Goal: Communication & Community: Answer question/provide support

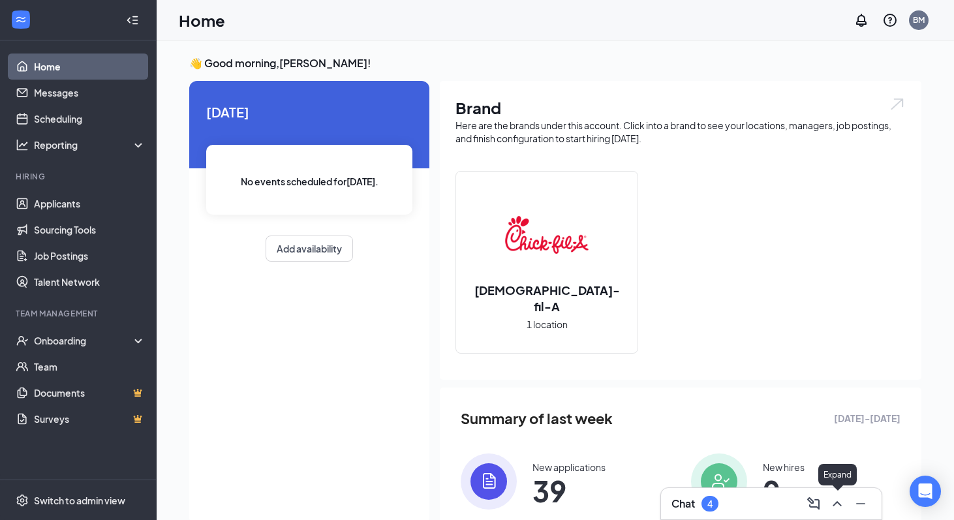
click at [834, 504] on icon "ChevronUp" at bounding box center [837, 503] width 8 height 5
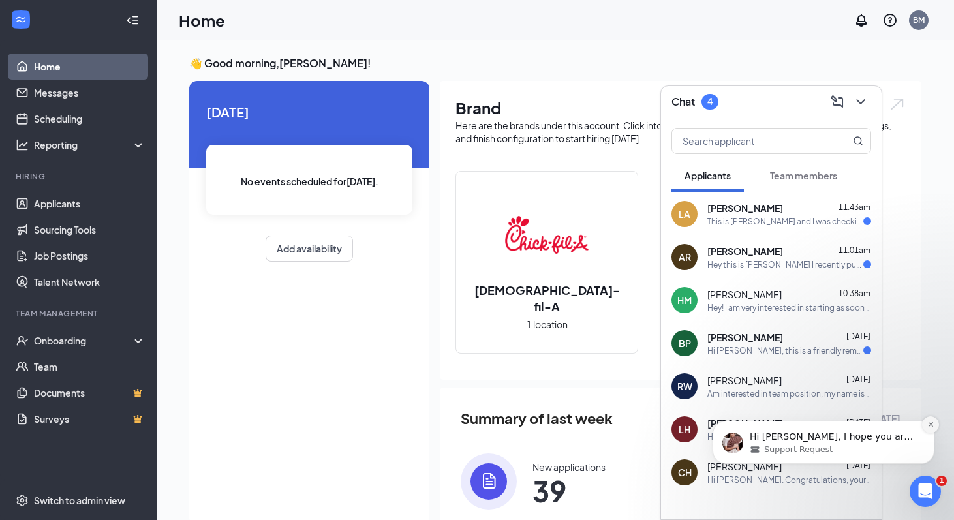
click at [934, 424] on icon "Dismiss notification" at bounding box center [930, 424] width 7 height 7
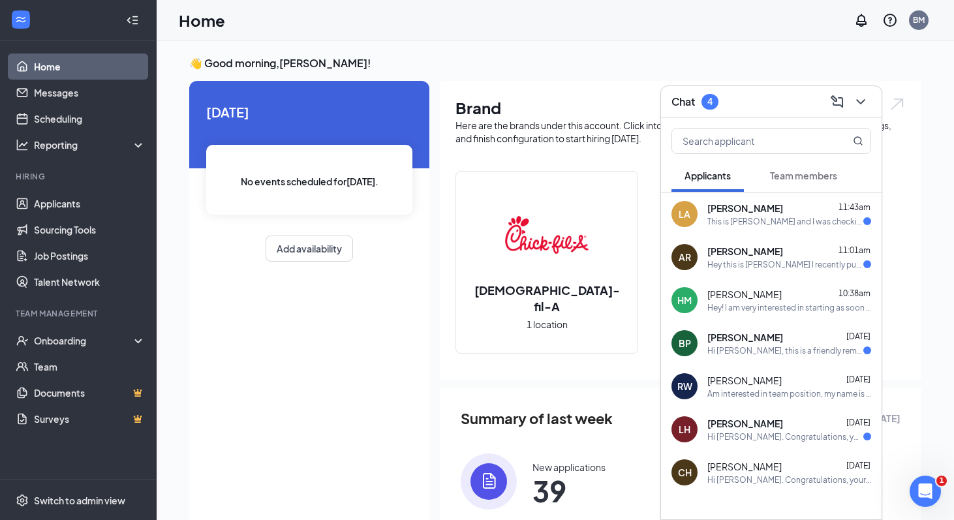
click at [822, 433] on div "Hi [PERSON_NAME]. Congratulations, your onsite interview with [DEMOGRAPHIC_DATA…" at bounding box center [785, 436] width 156 height 11
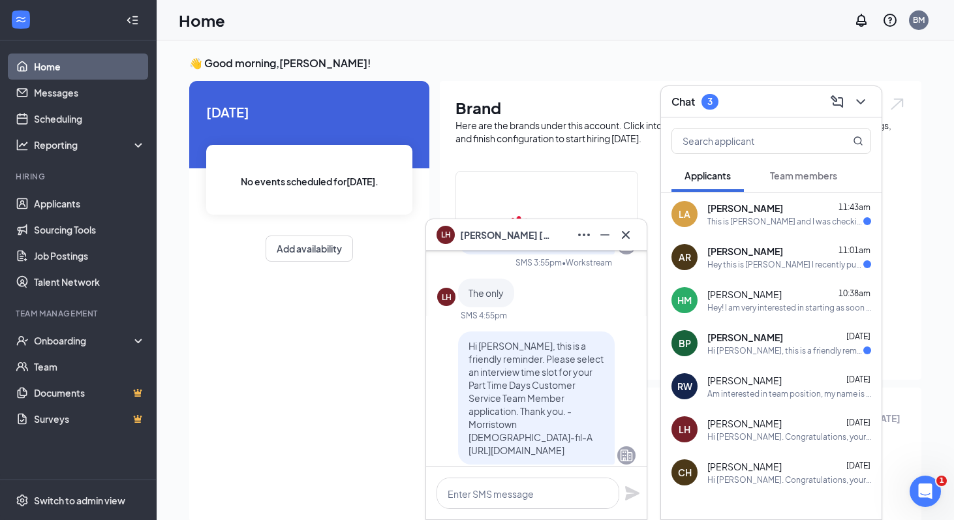
scroll to position [-343, 0]
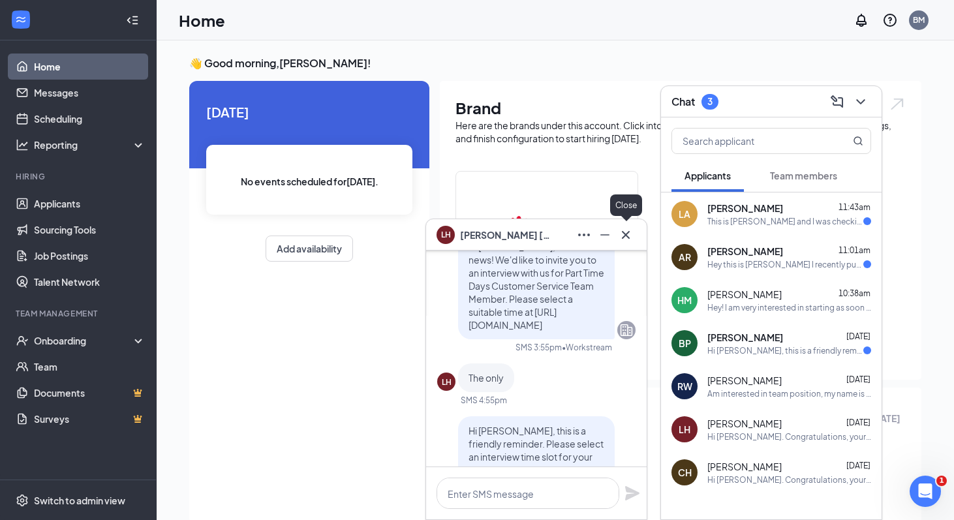
click at [632, 231] on icon "Cross" at bounding box center [626, 235] width 16 height 16
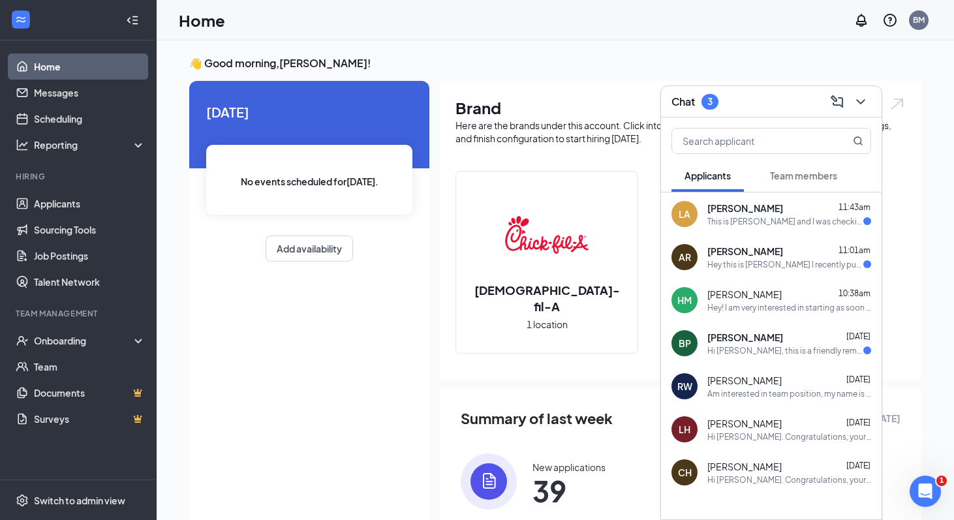
click at [774, 337] on span "[PERSON_NAME]" at bounding box center [745, 337] width 76 height 13
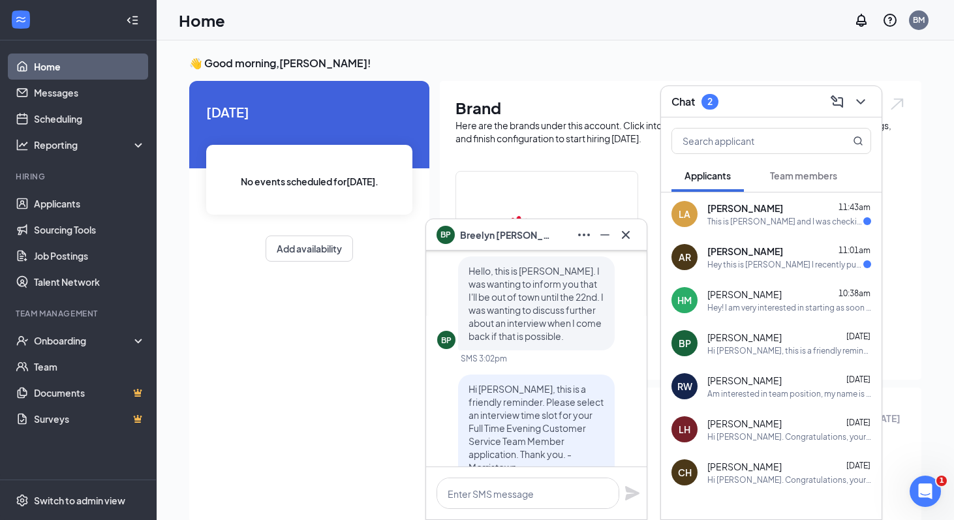
scroll to position [-82, 0]
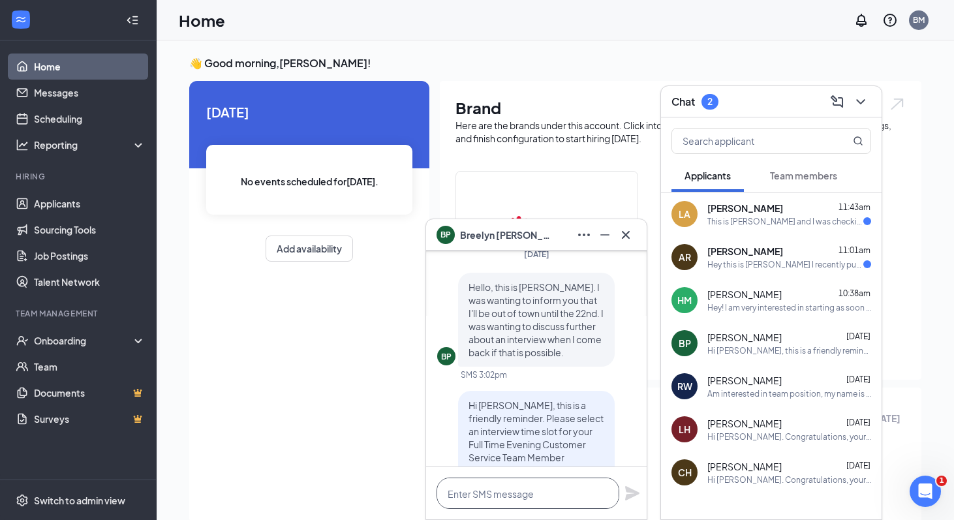
click at [531, 490] on textarea at bounding box center [528, 493] width 183 height 31
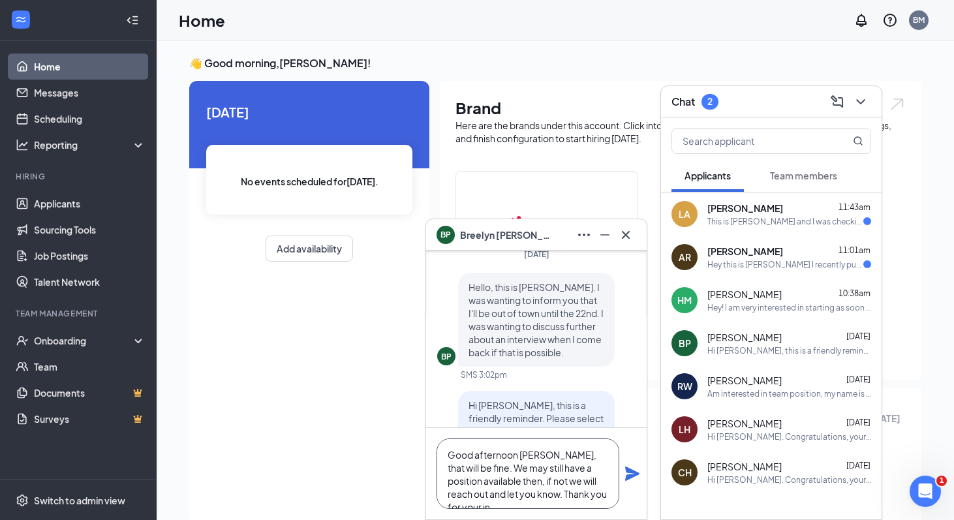
scroll to position [13, 0]
paste textarea ", Breelyn. That will be fine. We may still have a position available at that ti…"
type textarea "Good afternoon, [GEOGRAPHIC_DATA]. That will be fine. We may still have a posit…"
click at [628, 476] on icon "Plane" at bounding box center [632, 474] width 14 height 14
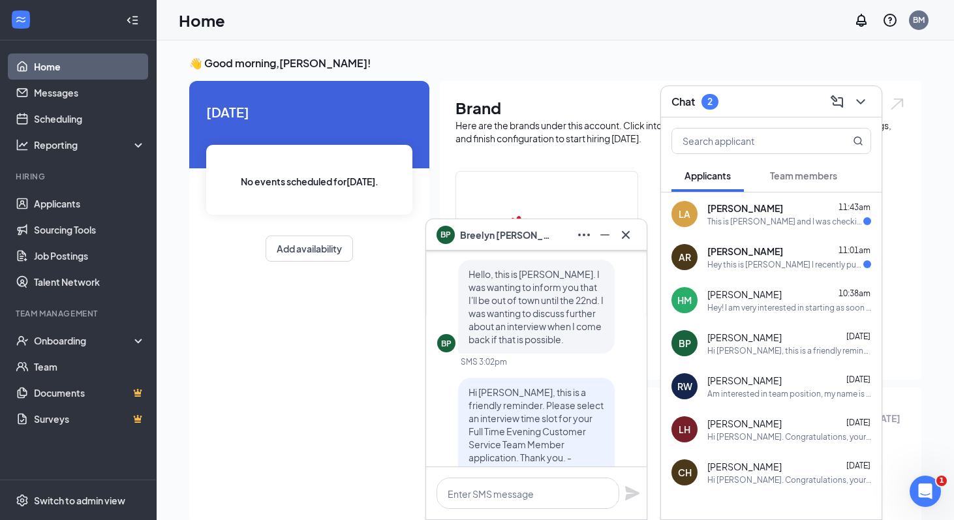
scroll to position [-327, 0]
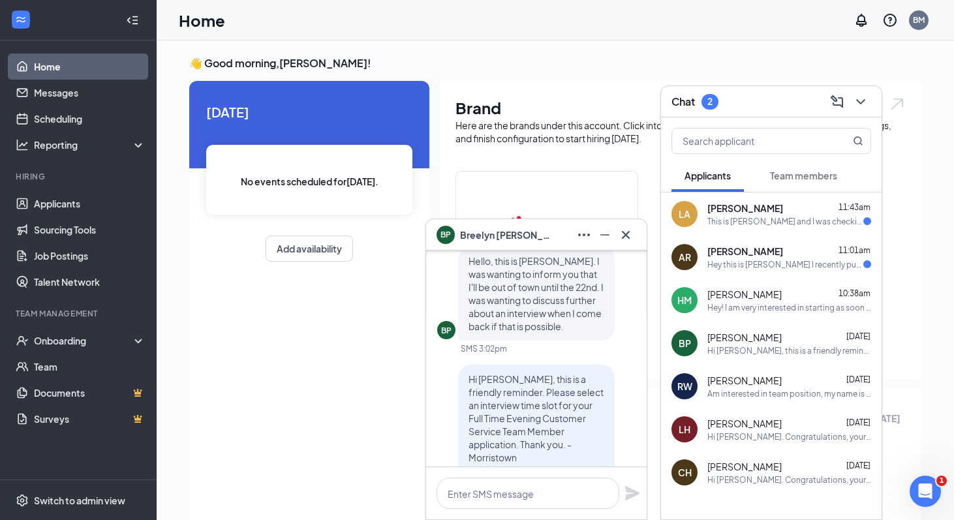
click at [820, 267] on div "Hey this is [PERSON_NAME] I recently put in application and selected just morni…" at bounding box center [785, 264] width 156 height 11
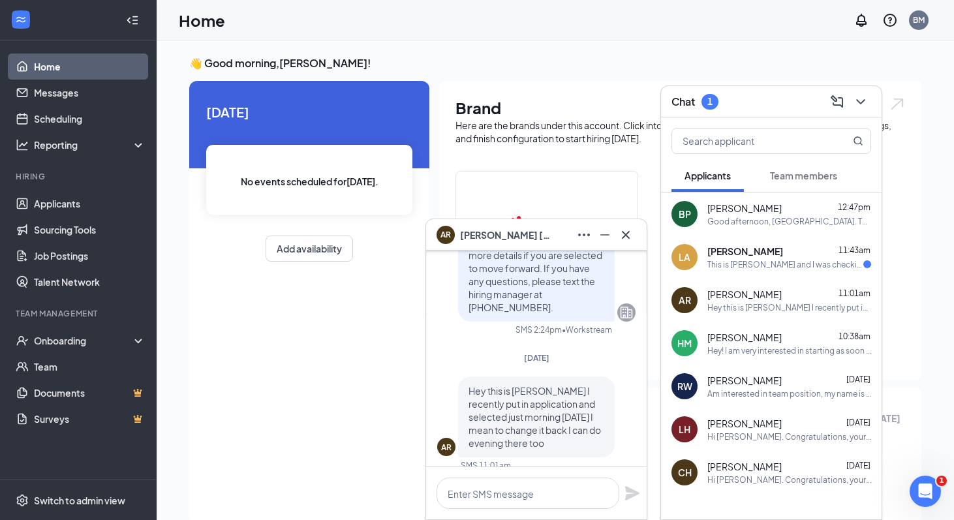
scroll to position [0, 0]
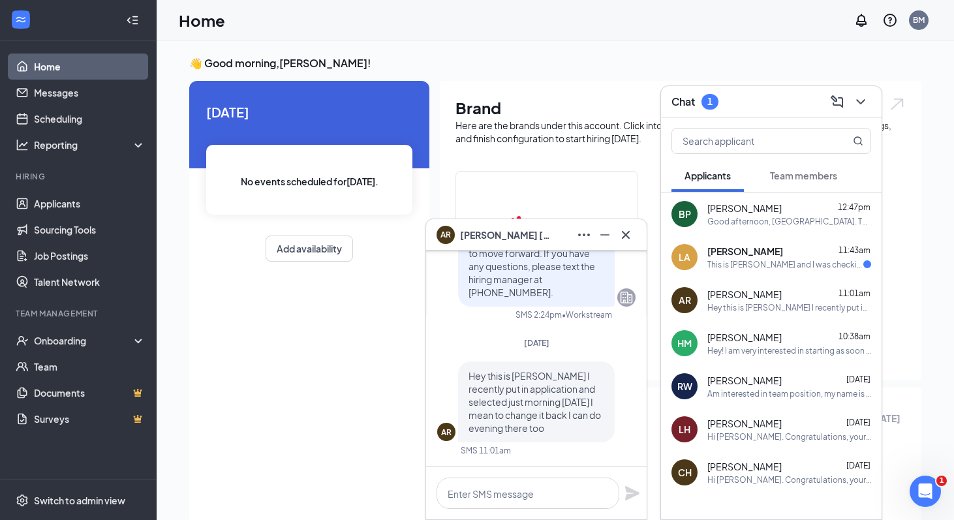
click at [784, 266] on div "This is [PERSON_NAME] and I was checking in on an application I had put in a co…" at bounding box center [785, 264] width 156 height 11
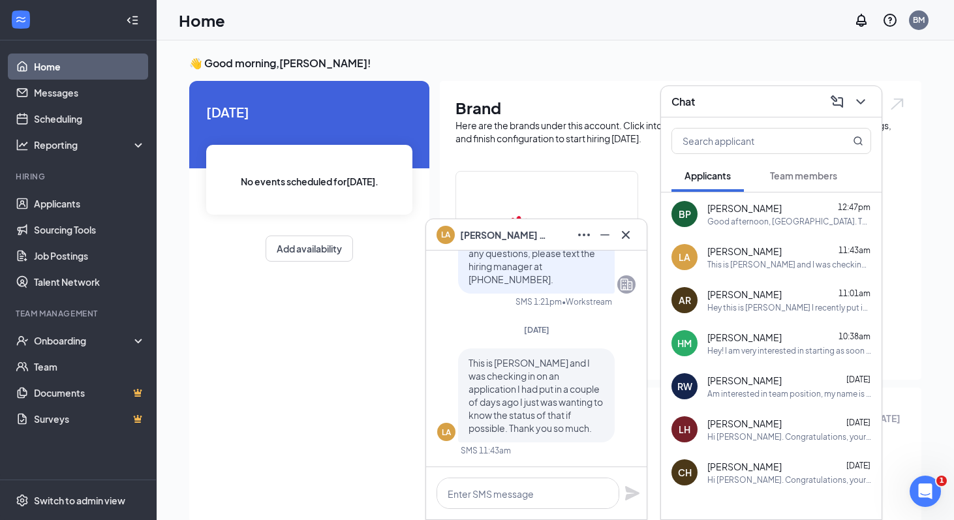
click at [101, 185] on li "Hiring Applicants Sourcing Tools Job Postings Talent Network" at bounding box center [78, 233] width 156 height 124
click at [101, 198] on link "Applicants" at bounding box center [90, 204] width 112 height 26
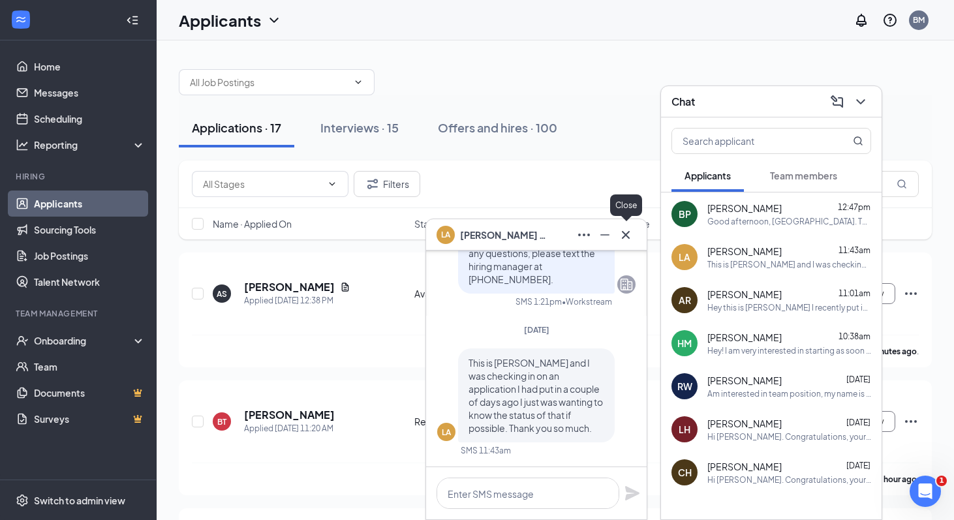
click at [631, 240] on icon "Cross" at bounding box center [626, 235] width 16 height 16
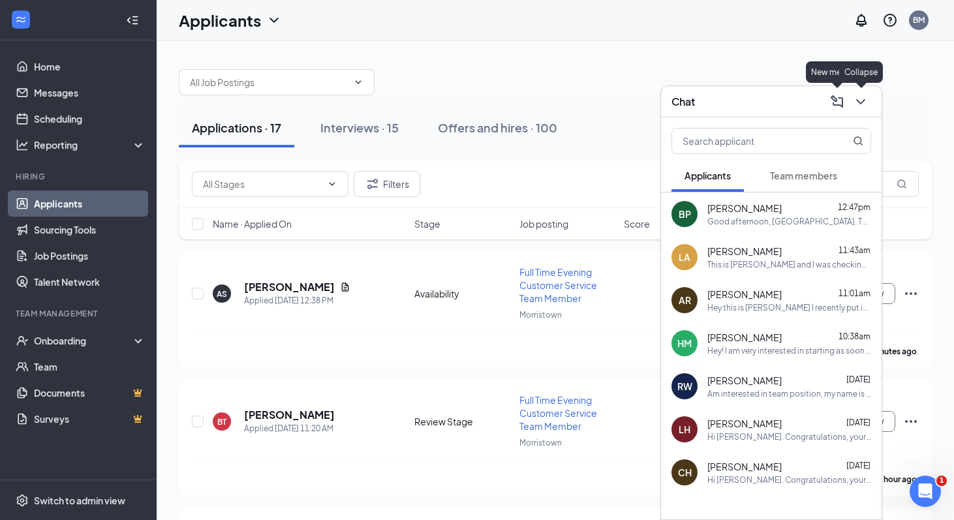
click at [855, 103] on icon "ChevronDown" at bounding box center [861, 102] width 16 height 16
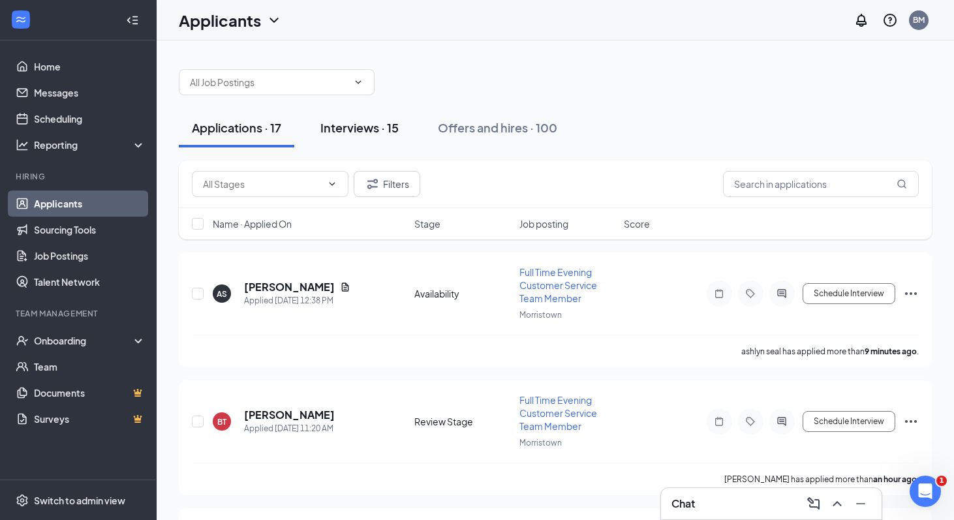
click at [352, 119] on button "Interviews · 15" at bounding box center [359, 127] width 104 height 39
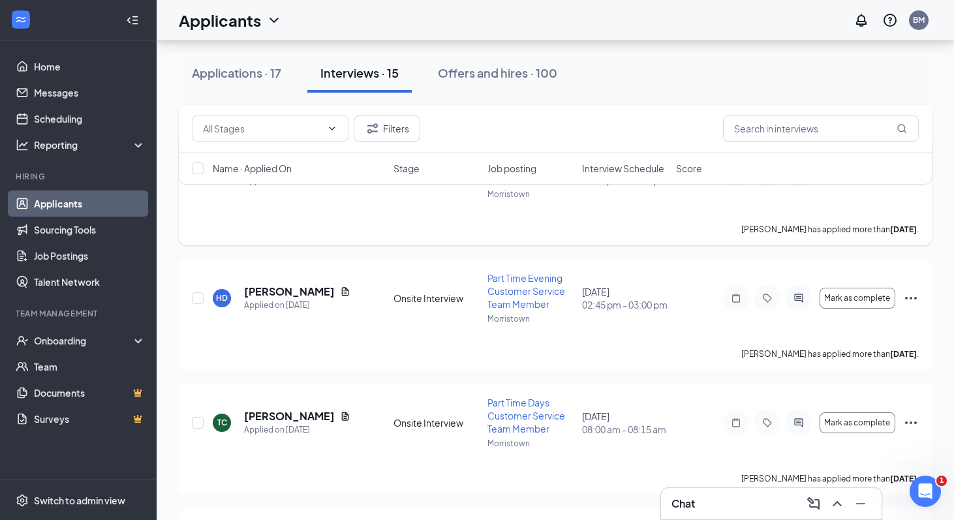
scroll to position [1605, 0]
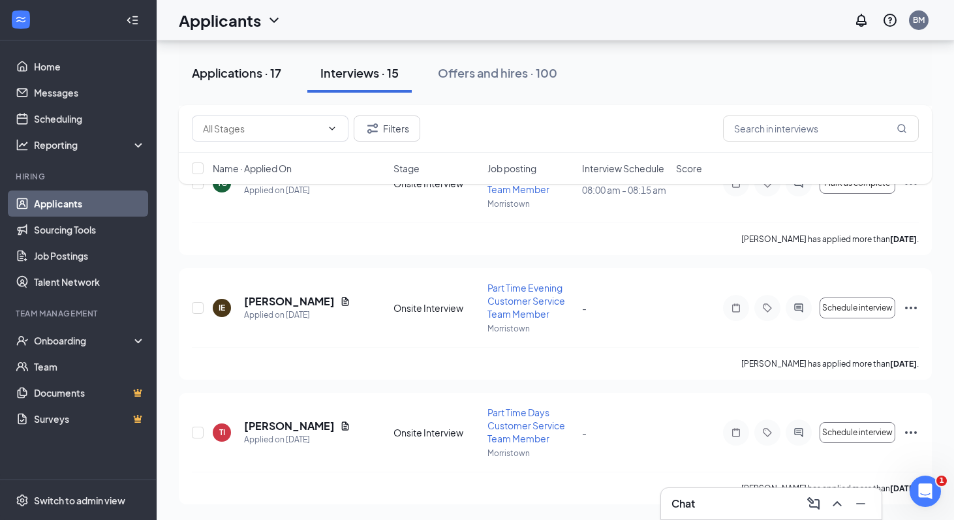
click at [258, 79] on div "Applications · 17" at bounding box center [236, 73] width 89 height 16
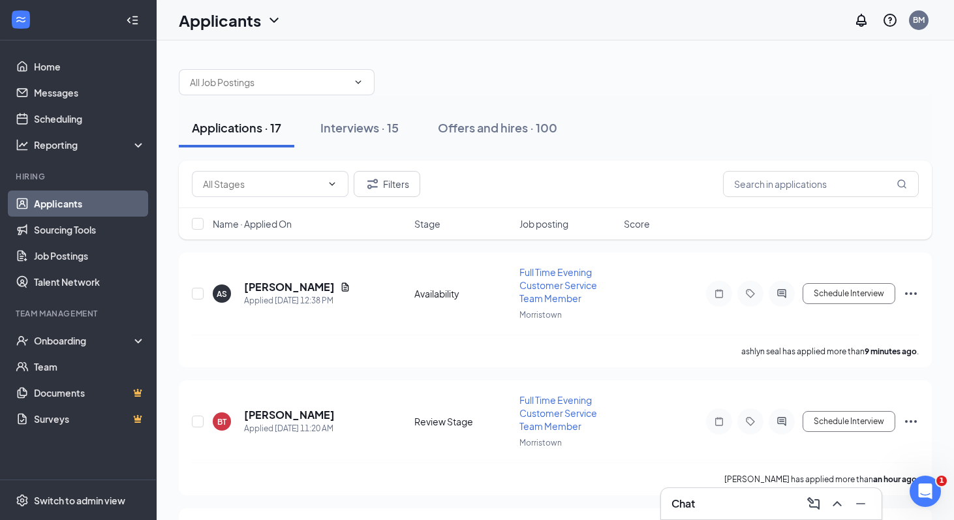
click at [278, 216] on div "Name · Applied On Stage Job posting Score" at bounding box center [555, 223] width 753 height 31
click at [278, 222] on span "Name · Applied On" at bounding box center [252, 223] width 79 height 13
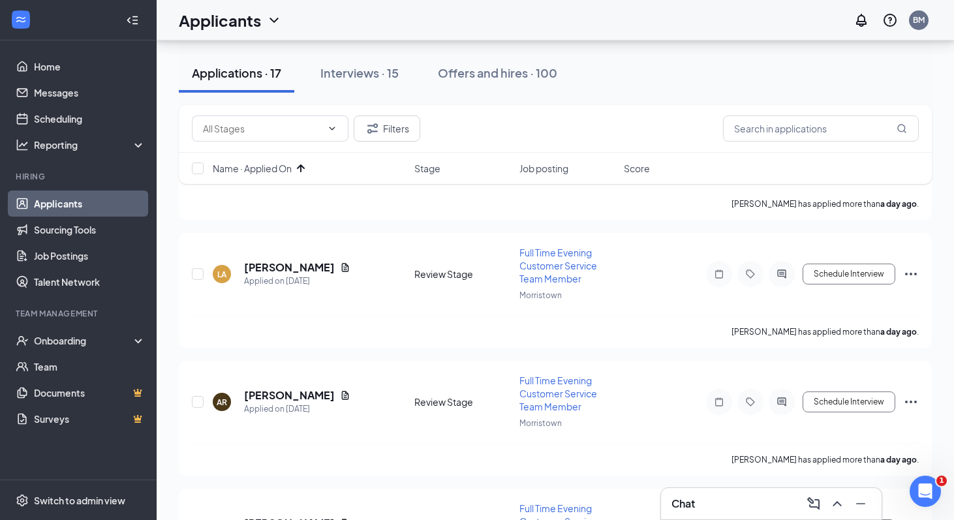
scroll to position [659, 0]
click at [834, 500] on icon "ChevronUp" at bounding box center [837, 504] width 16 height 16
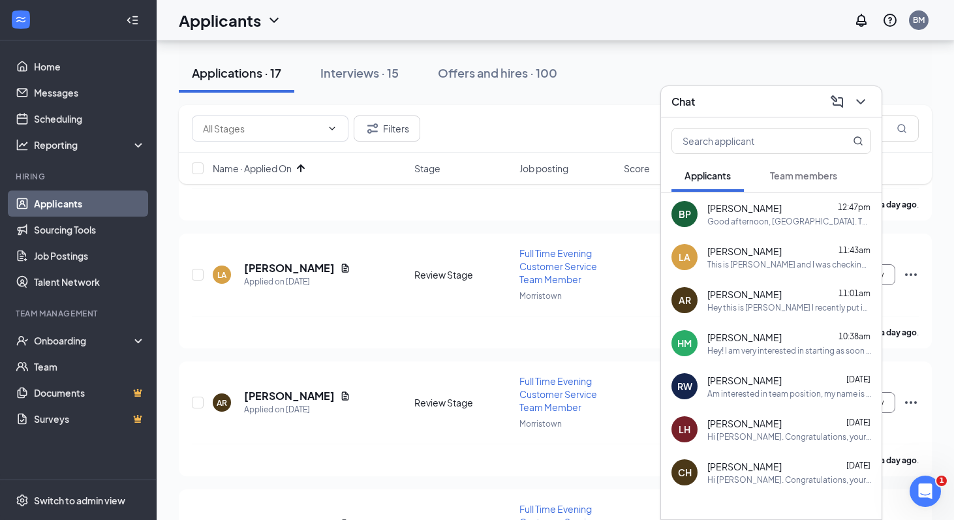
click at [741, 227] on div "BP [PERSON_NAME] 12:47pm Good afternoon, [GEOGRAPHIC_DATA]. That will be fine. …" at bounding box center [771, 214] width 221 height 43
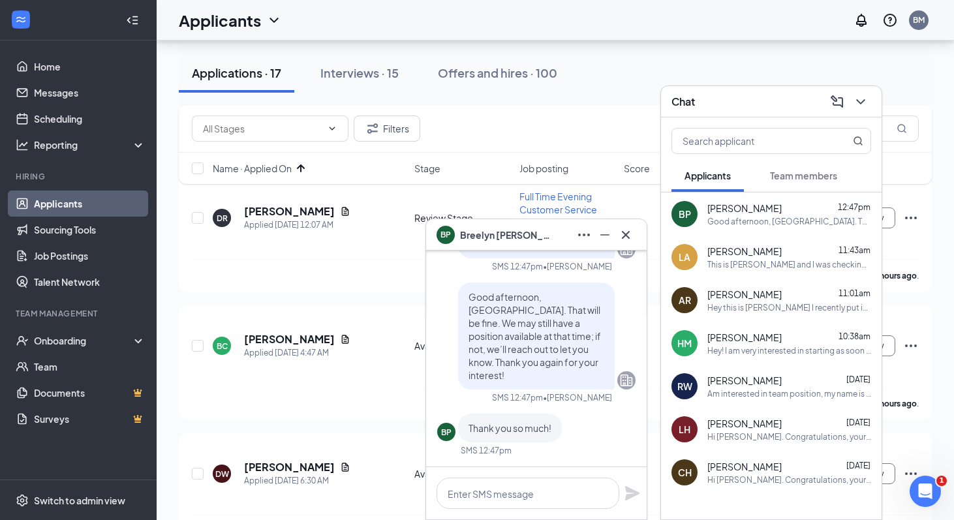
scroll to position [1248, 0]
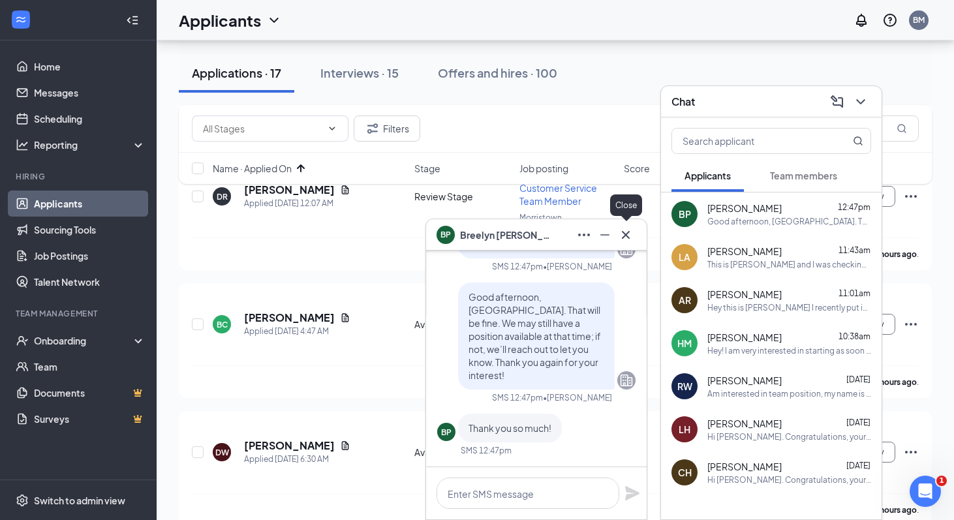
click at [628, 240] on icon "Cross" at bounding box center [626, 235] width 16 height 16
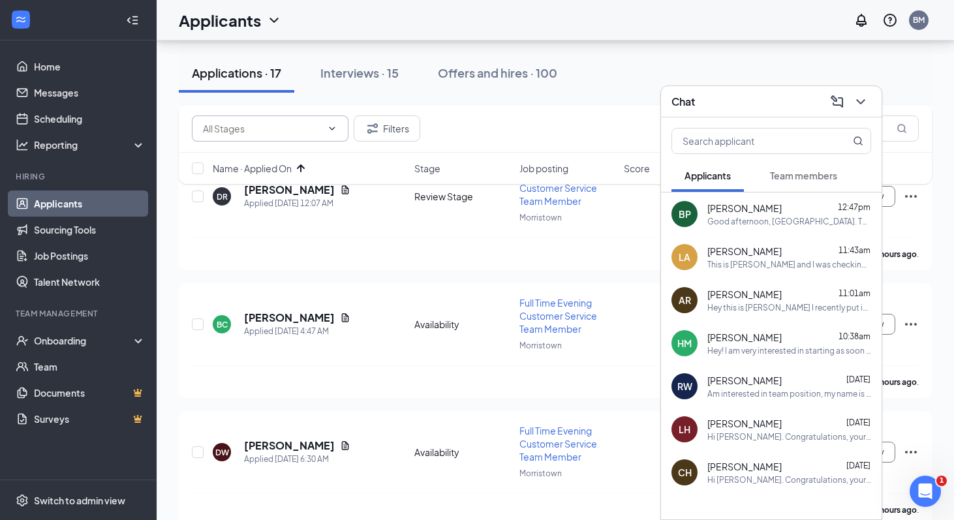
click at [263, 133] on input "text" at bounding box center [262, 128] width 119 height 14
click at [539, 76] on div "Offers and hires · 100" at bounding box center [497, 73] width 119 height 16
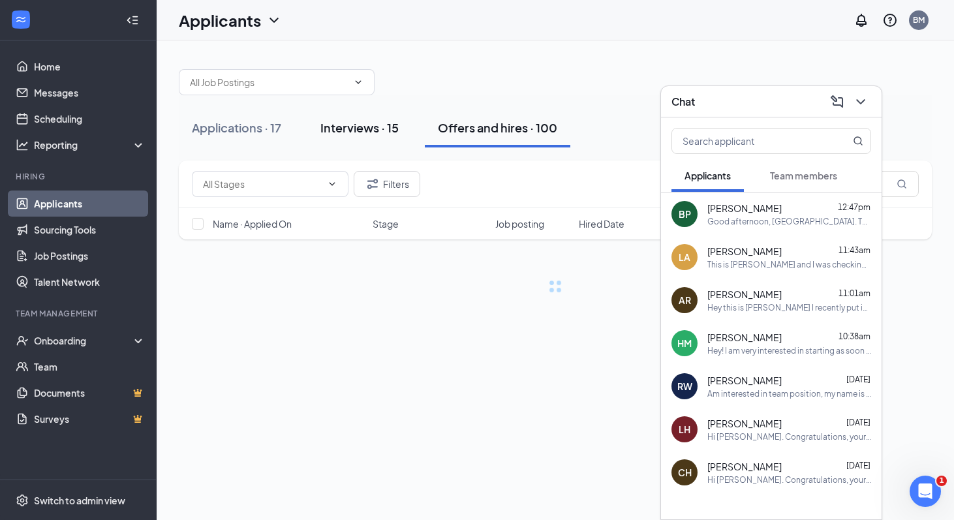
click at [360, 129] on div "Interviews · 15" at bounding box center [359, 127] width 78 height 16
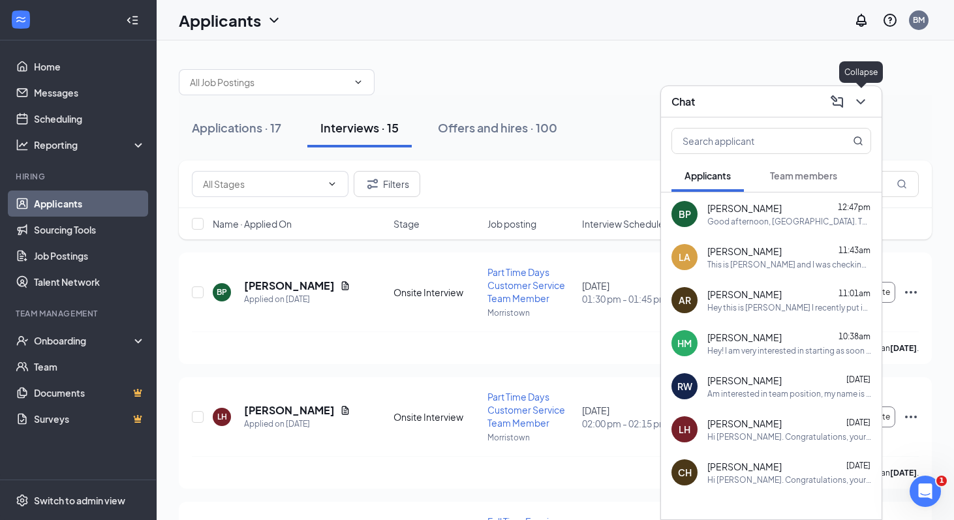
click at [859, 101] on icon "ChevronDown" at bounding box center [860, 101] width 8 height 5
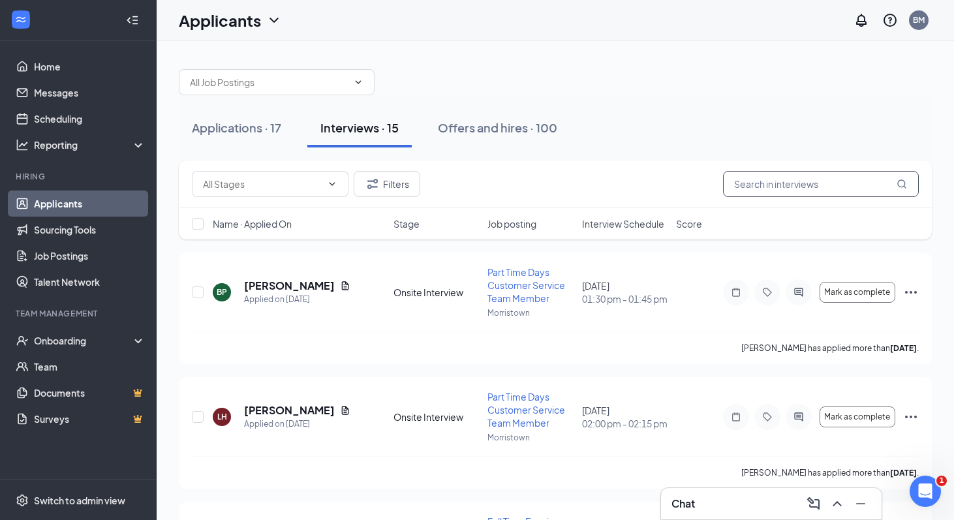
click at [841, 187] on input "text" at bounding box center [821, 184] width 196 height 26
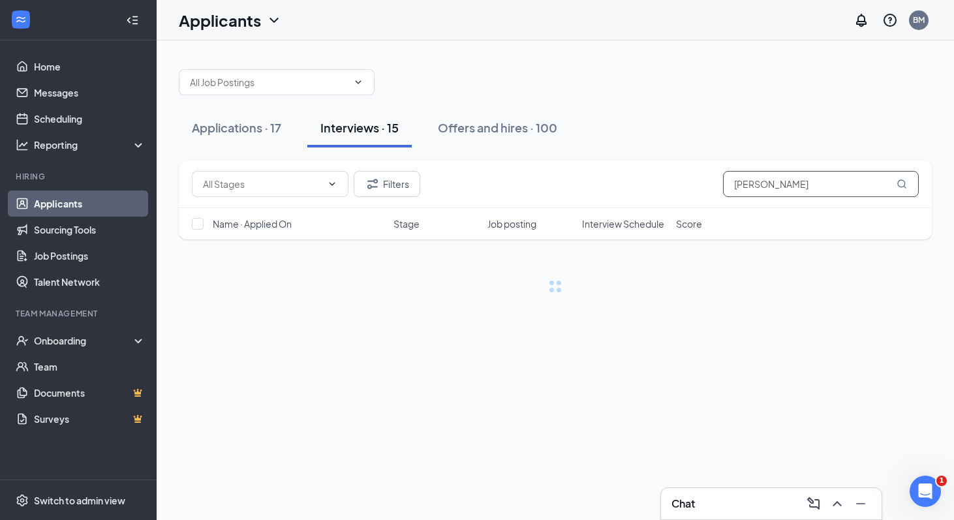
type input "[PERSON_NAME]"
click at [655, 182] on div "Filters [PERSON_NAME]" at bounding box center [555, 184] width 727 height 26
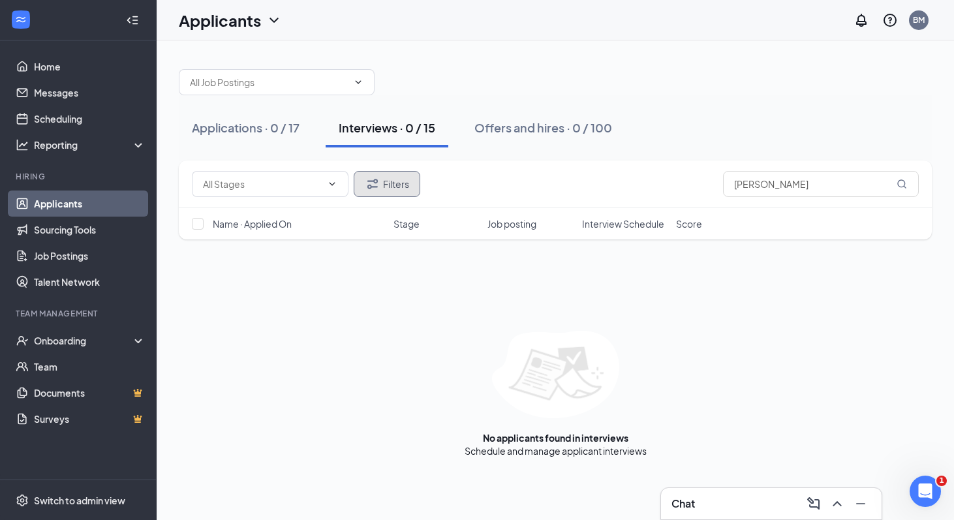
click at [399, 187] on button "Filters" at bounding box center [387, 184] width 67 height 26
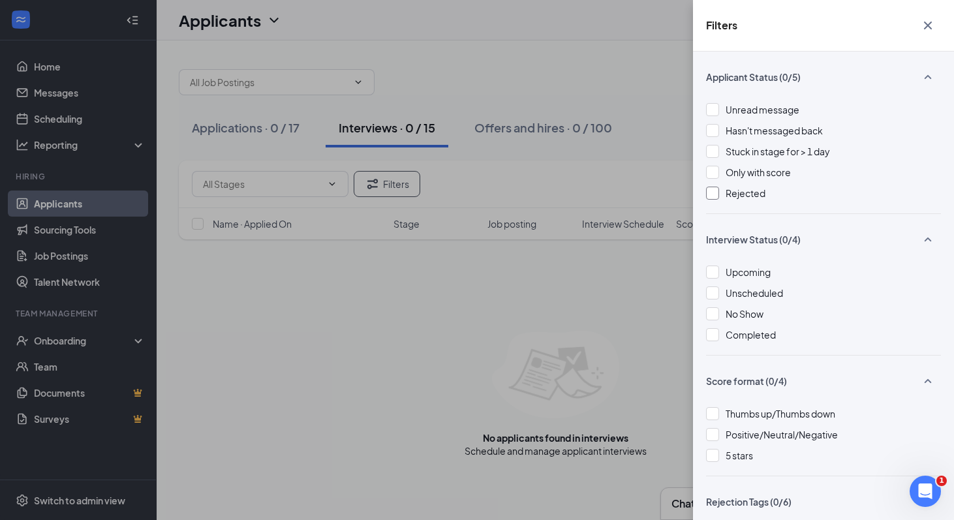
click at [722, 193] on div "Rejected" at bounding box center [823, 193] width 235 height 14
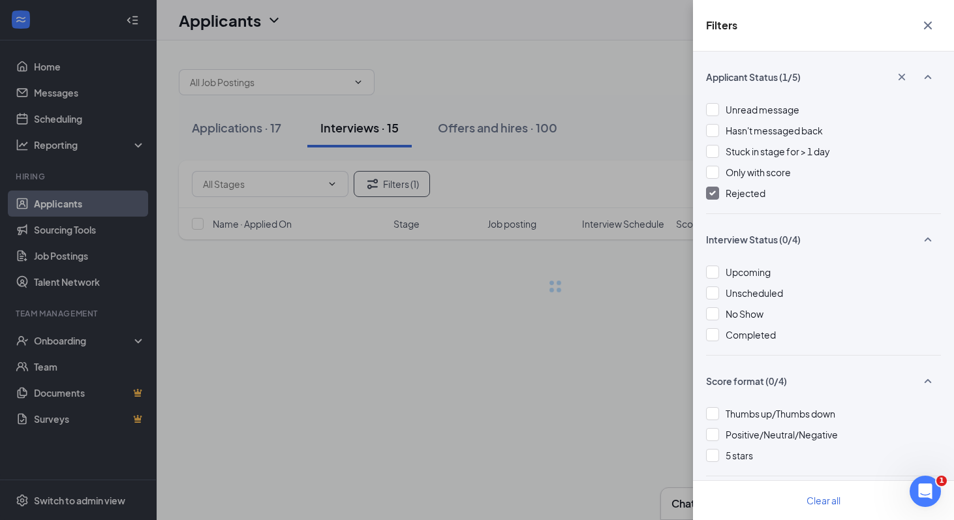
click at [505, 185] on div "Filters Applicant Status (1/5) Unread message Hasn't messaged back Stuck in sta…" at bounding box center [477, 260] width 954 height 520
click at [929, 27] on icon "Cross" at bounding box center [928, 26] width 8 height 8
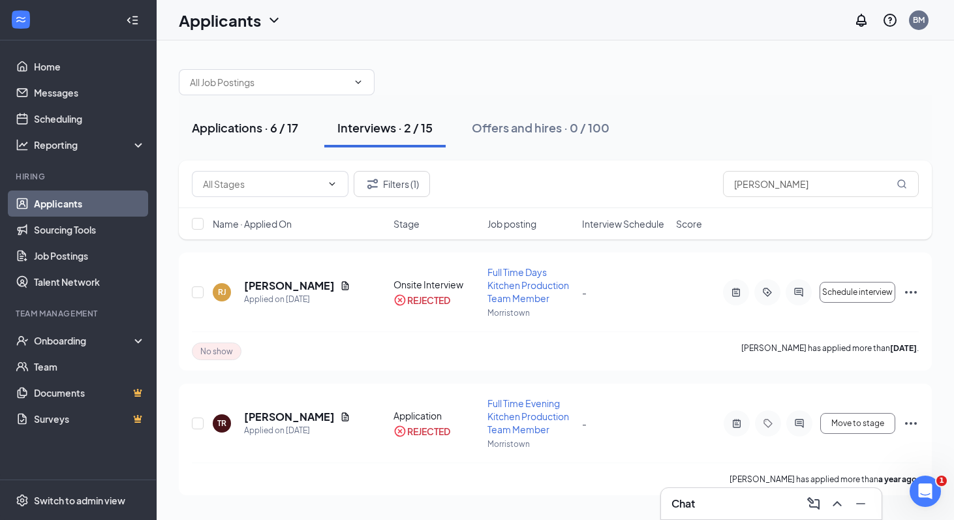
click at [261, 131] on div "Applications · 6 / 17" at bounding box center [245, 127] width 106 height 16
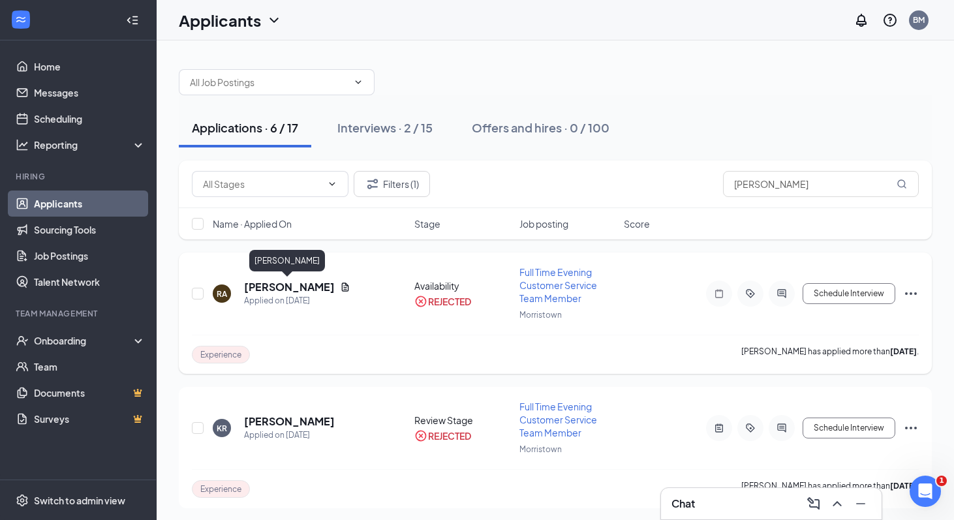
click at [305, 287] on h5 "[PERSON_NAME]" at bounding box center [289, 287] width 91 height 14
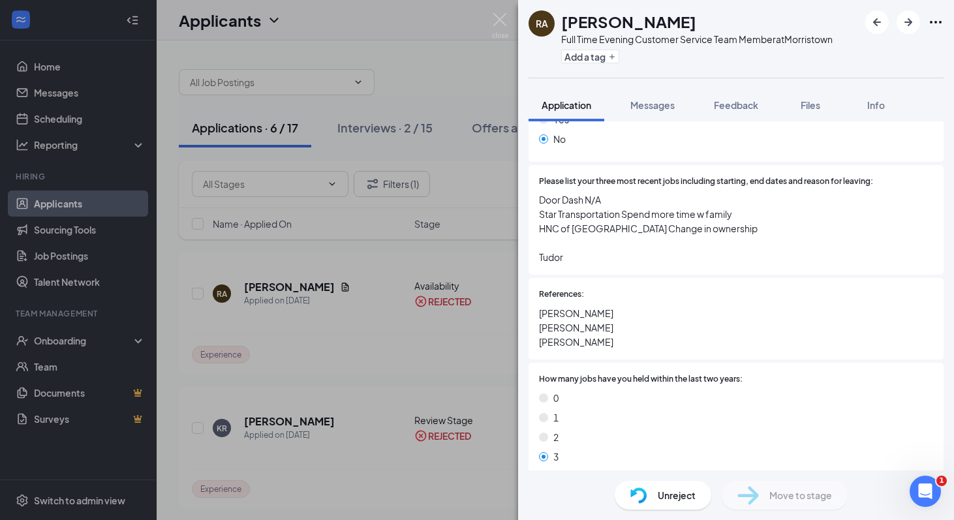
scroll to position [356, 0]
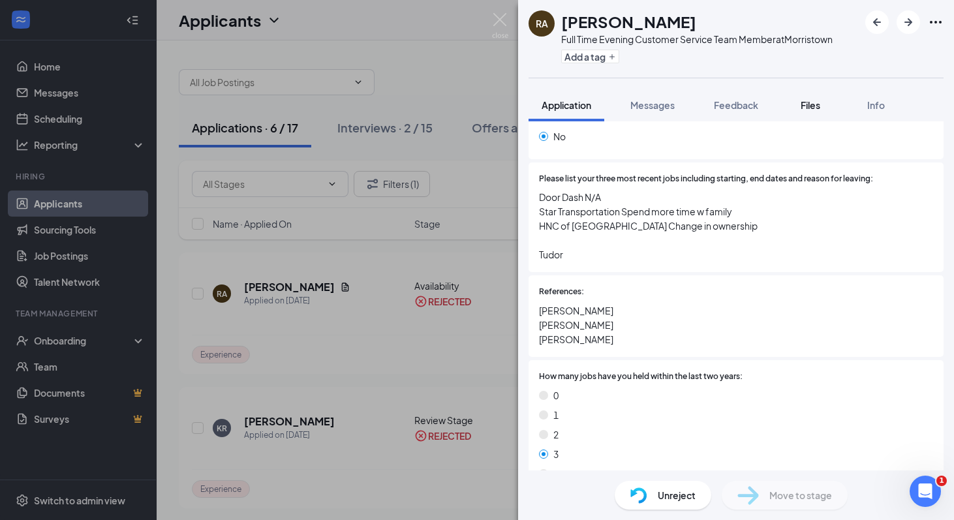
click at [820, 101] on span "Files" at bounding box center [811, 105] width 20 height 12
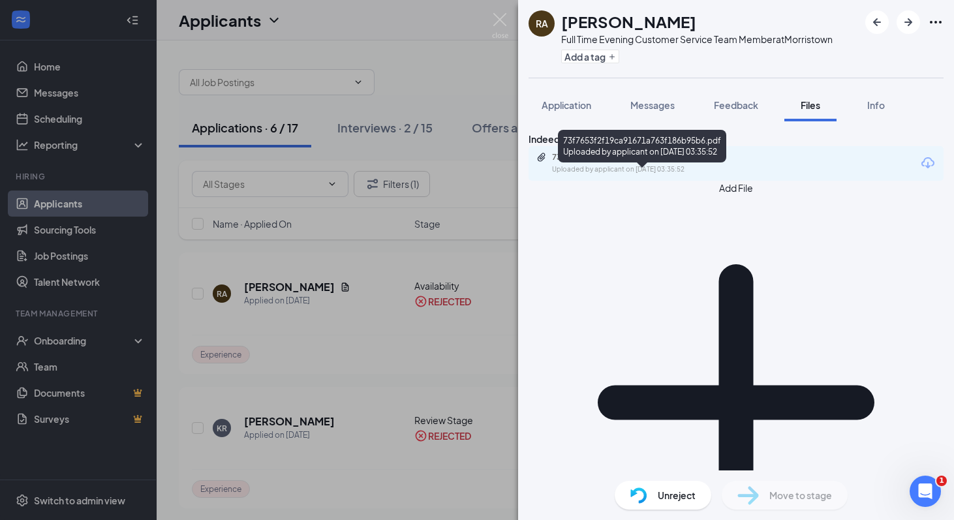
click at [677, 163] on div "73f7653f2f19ca91671a763f186b95b6.pdf" at bounding box center [643, 157] width 183 height 10
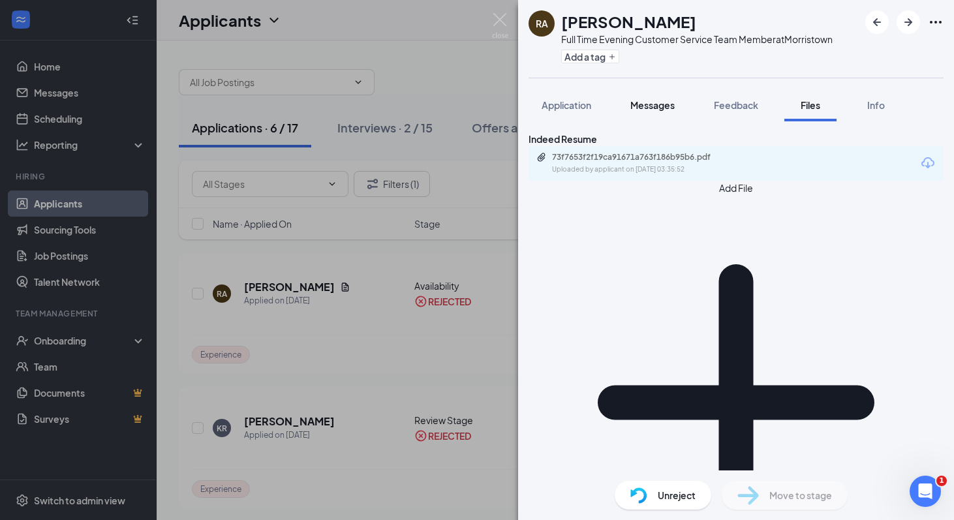
click at [641, 112] on button "Messages" at bounding box center [652, 105] width 70 height 33
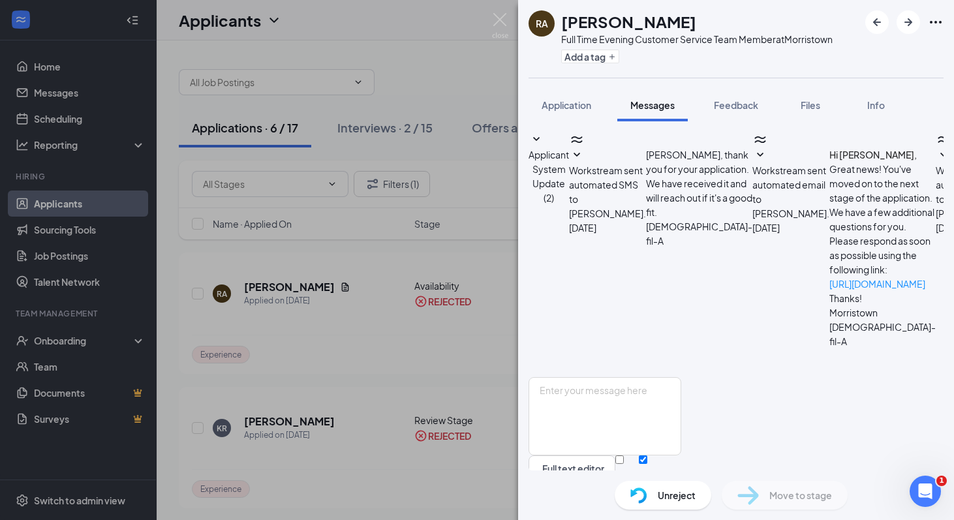
scroll to position [55, 0]
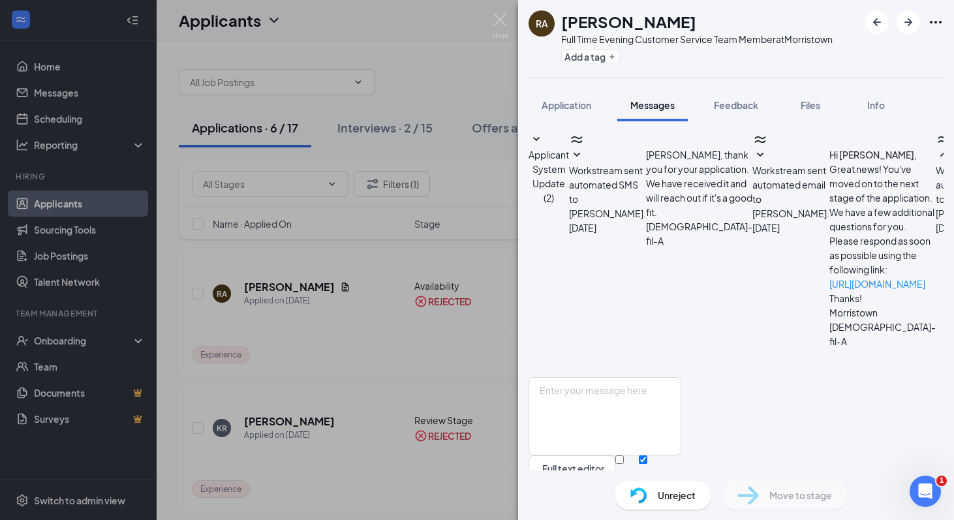
click at [585, 111] on div "Application" at bounding box center [567, 105] width 50 height 13
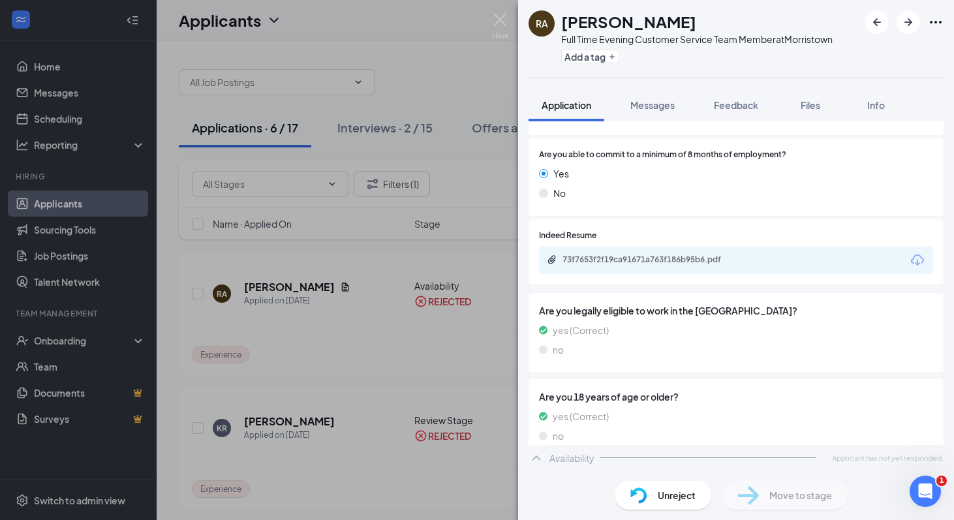
scroll to position [985, 0]
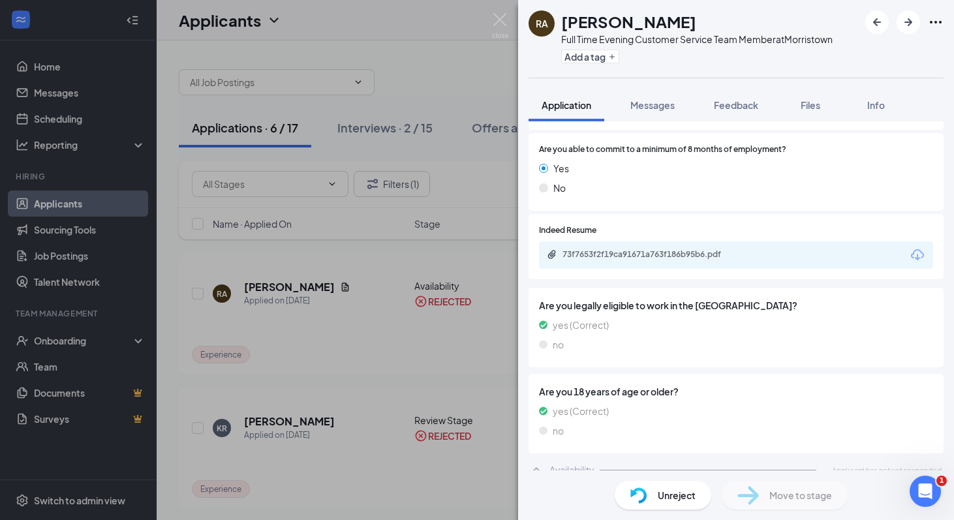
click at [560, 463] on div "Availability" at bounding box center [572, 469] width 45 height 13
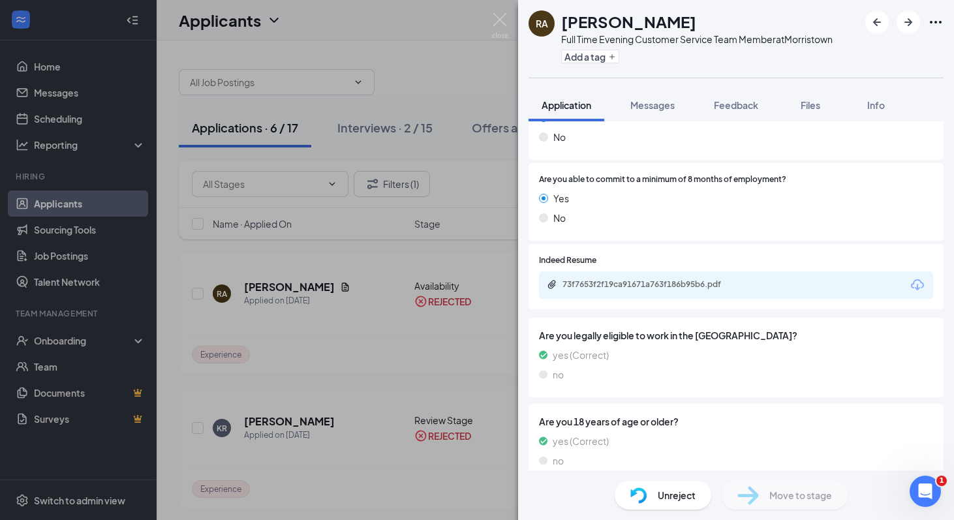
scroll to position [938, 0]
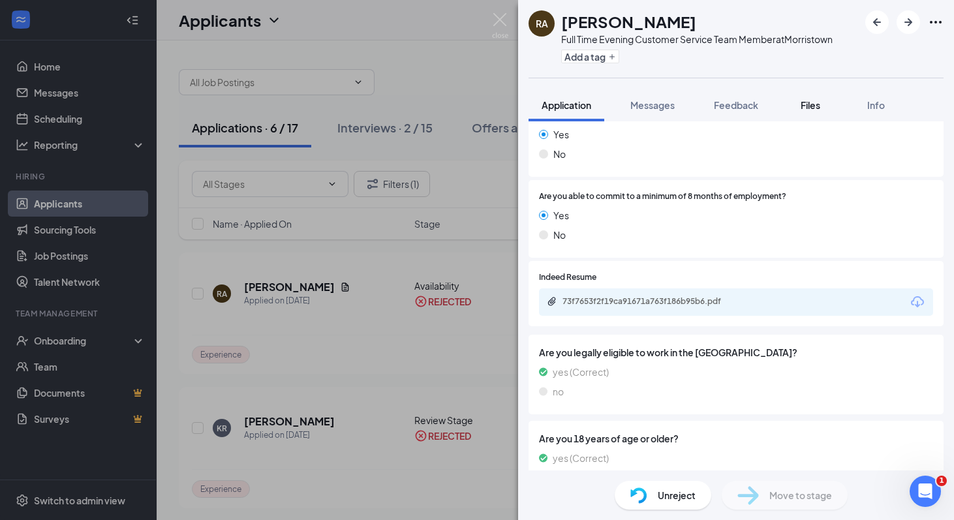
click at [814, 110] on span "Files" at bounding box center [811, 105] width 20 height 12
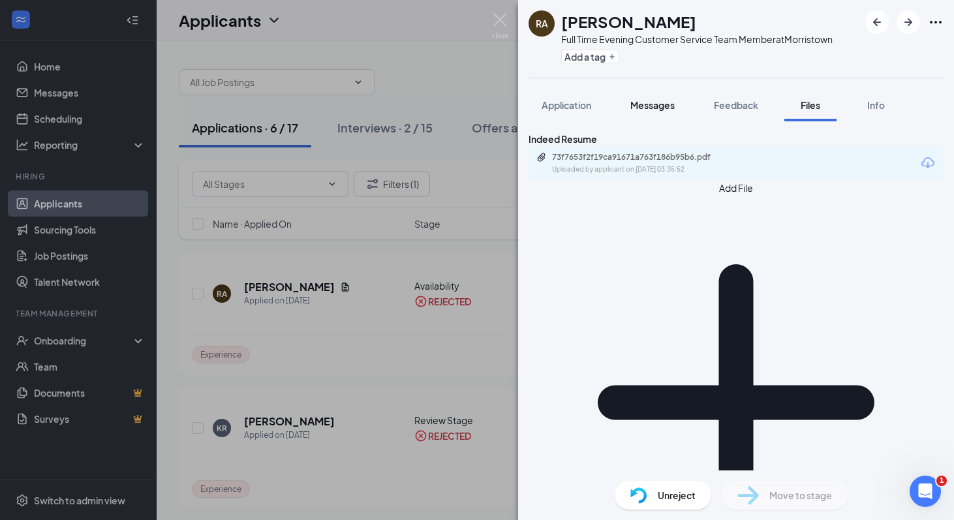
click at [681, 112] on button "Messages" at bounding box center [652, 105] width 70 height 33
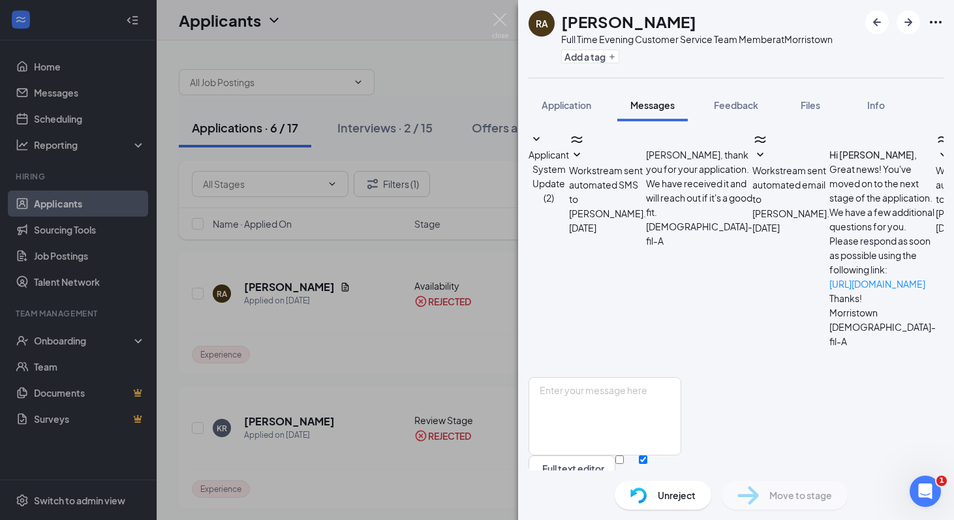
scroll to position [23, 0]
click at [752, 219] on span "Workstream sent automated email to [PERSON_NAME]." at bounding box center [790, 191] width 77 height 55
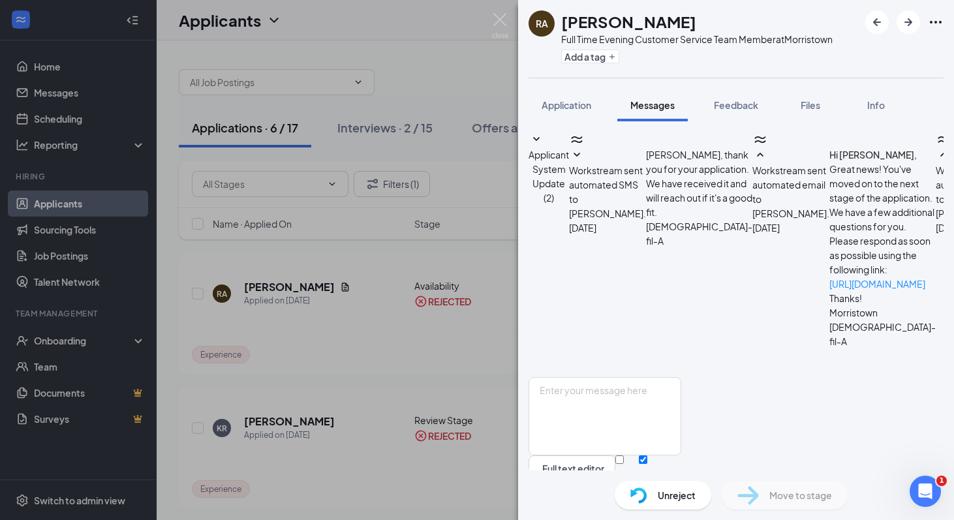
scroll to position [271, 0]
click at [666, 377] on textarea at bounding box center [605, 416] width 153 height 78
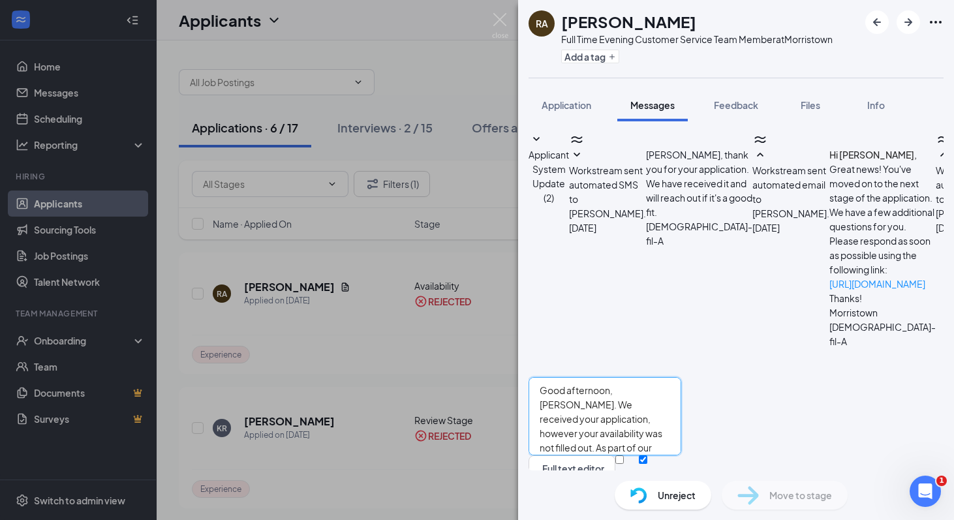
click at [681, 377] on textarea "Good afternoon, [PERSON_NAME]. We received your application, however your avail…" at bounding box center [605, 416] width 153 height 78
click at [681, 377] on textarea "Good afternoon, [PERSON_NAME]. We received your application; however, your avai…" at bounding box center [605, 416] width 153 height 78
click at [681, 377] on textarea "Good afternoon, [PERSON_NAME]. We received your application and however, your a…" at bounding box center [605, 416] width 153 height 78
drag, startPoint x: 808, startPoint y: 362, endPoint x: 820, endPoint y: 380, distance: 21.2
click at [681, 380] on textarea "Good afternoon, [PERSON_NAME]. We received your application and however, your a…" at bounding box center [605, 416] width 153 height 78
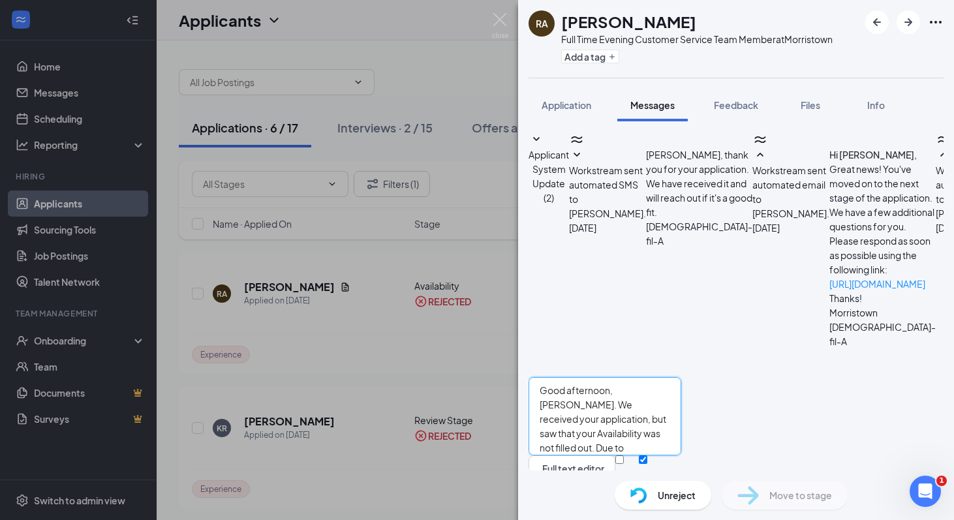
click at [681, 382] on textarea "Good afternoon, [PERSON_NAME]. We received your application, but saw that your …" at bounding box center [605, 416] width 153 height 78
click at [681, 379] on textarea "Good afternoon, [PERSON_NAME]. We received your application, but saw that your …" at bounding box center [605, 416] width 153 height 78
click at [681, 381] on textarea "Good afternoon, [PERSON_NAME]. We received your application, but saw that your …" at bounding box center [605, 416] width 153 height 78
click at [681, 377] on textarea "Good afternoon, [PERSON_NAME]. We received your application, but saw that your …" at bounding box center [605, 416] width 153 height 78
drag, startPoint x: 685, startPoint y: 371, endPoint x: 853, endPoint y: 382, distance: 168.1
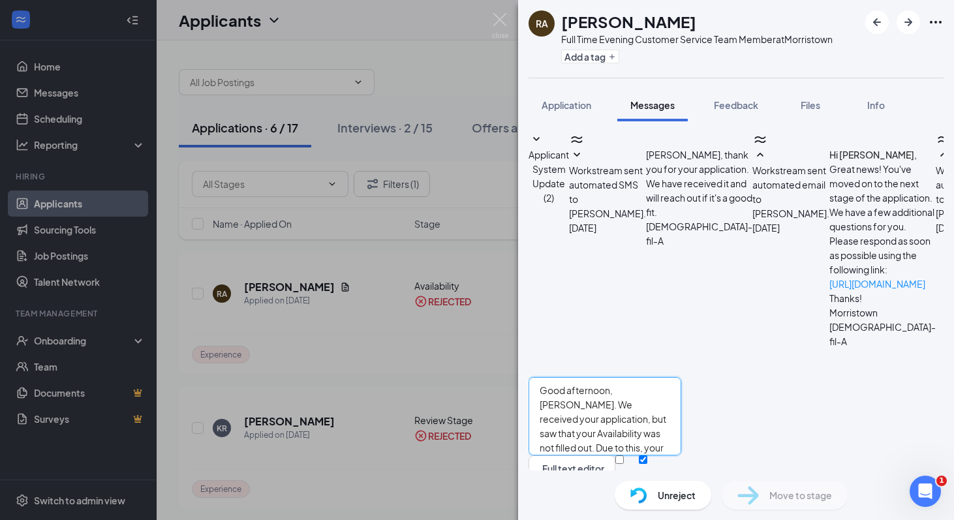
click at [681, 382] on textarea "Good afternoon, [PERSON_NAME]. We received your application, but saw that your …" at bounding box center [605, 416] width 153 height 78
click at [681, 377] on textarea "Good afternoon, [PERSON_NAME]. We received your application, but saw that your …" at bounding box center [605, 416] width 153 height 78
click at [681, 380] on textarea "Good afternoon, [PERSON_NAME]. We received your application, but saw that your …" at bounding box center [605, 416] width 153 height 78
type textarea "Good afternoon, [PERSON_NAME]. We received your application, but saw that your …"
click at [648, 491] on div "Unreject" at bounding box center [663, 495] width 97 height 29
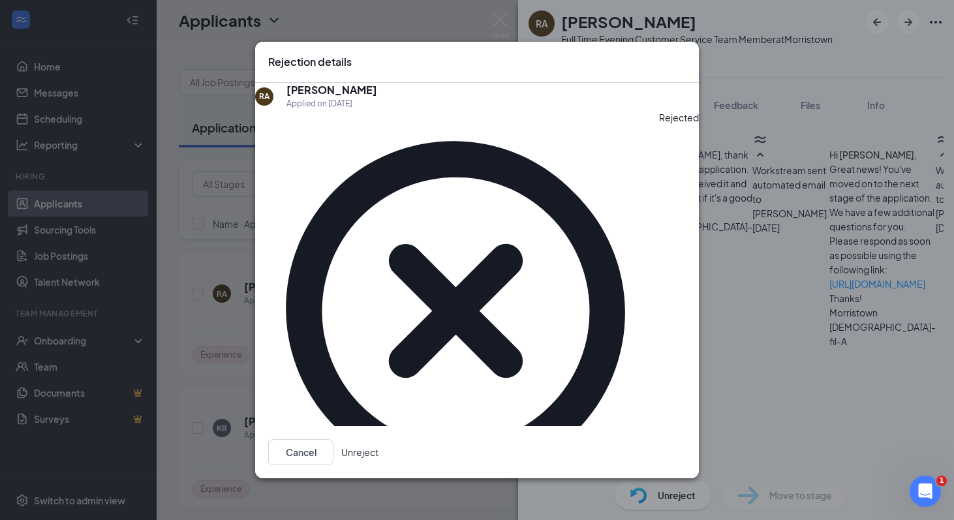
click at [674, 83] on div "Rejection details" at bounding box center [477, 62] width 444 height 41
click at [686, 55] on icon "Cross" at bounding box center [686, 55] width 0 height 0
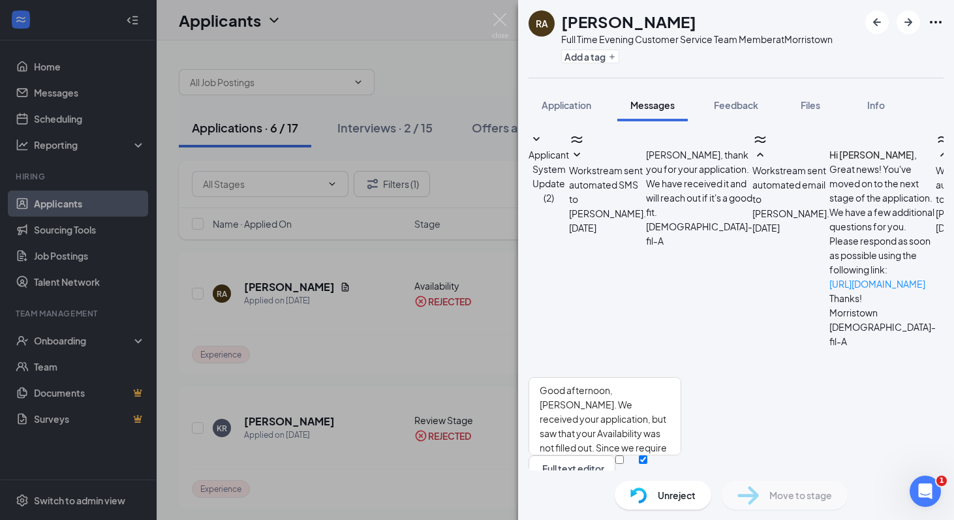
click at [681, 456] on button "Send" at bounding box center [670, 478] width 23 height 45
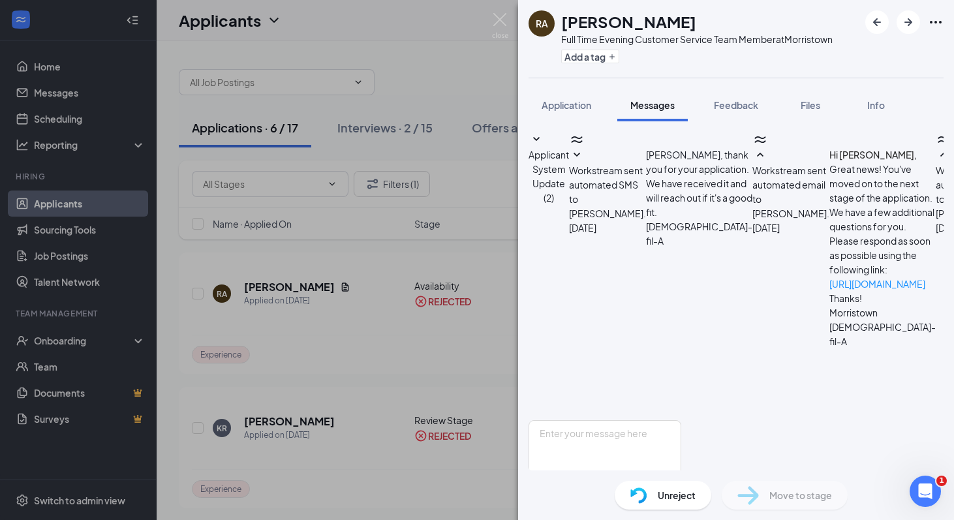
scroll to position [412, 0]
click at [678, 498] on span "Unreject" at bounding box center [677, 495] width 38 height 14
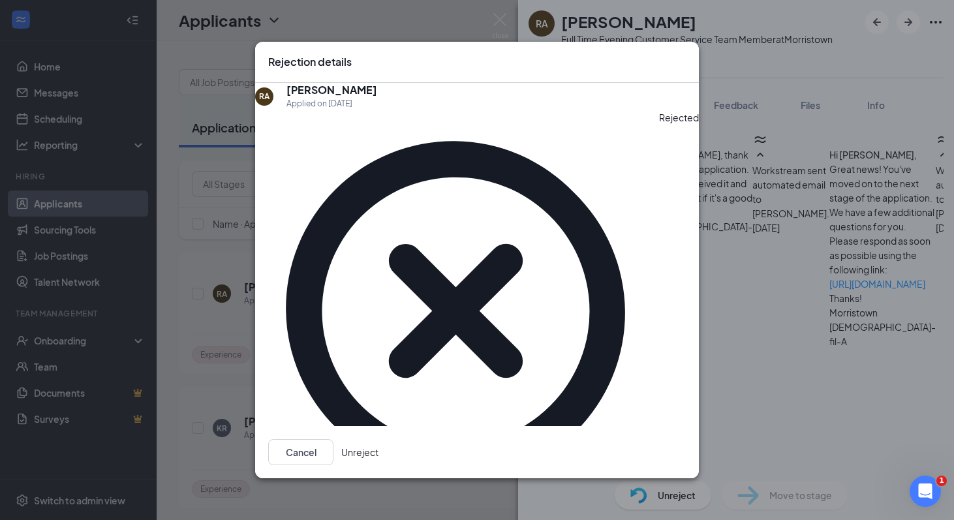
click at [379, 439] on button "Unreject" at bounding box center [359, 452] width 37 height 26
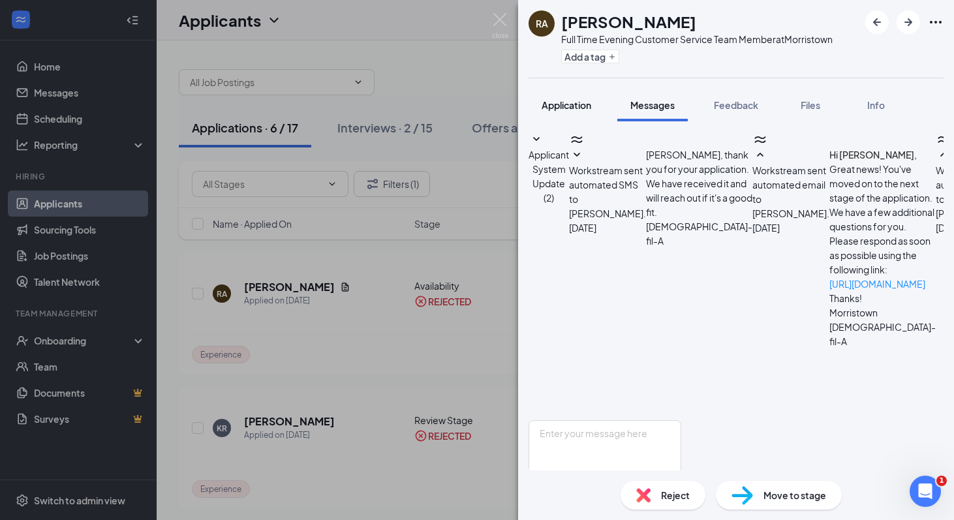
click at [563, 114] on button "Application" at bounding box center [567, 105] width 76 height 33
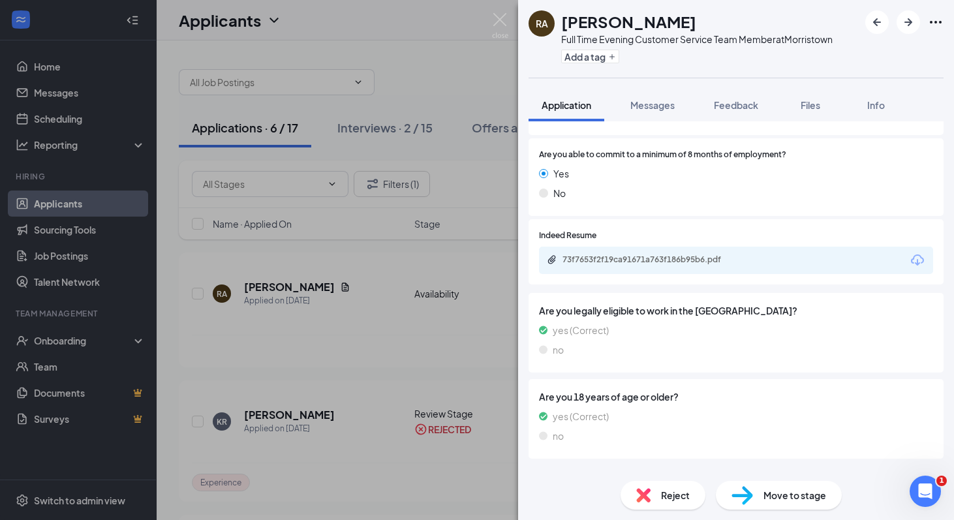
scroll to position [985, 0]
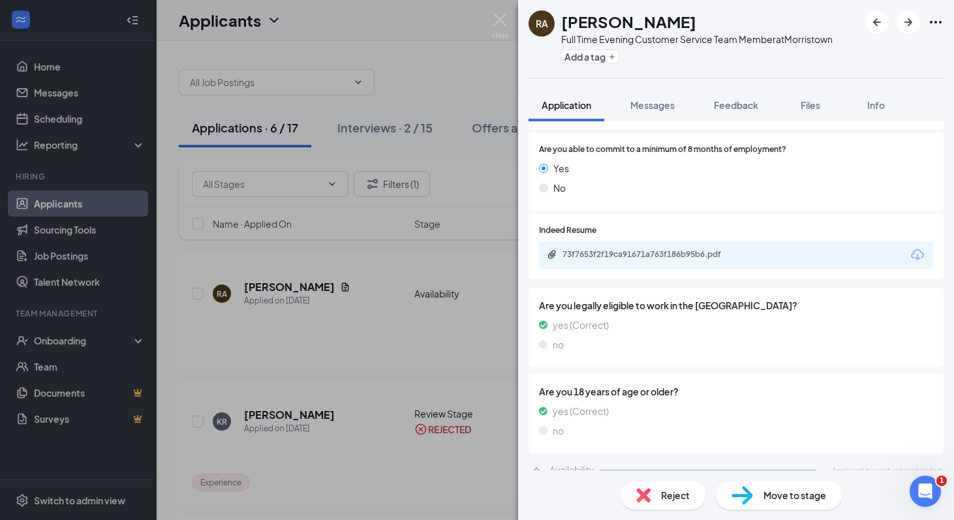
click at [427, 364] on div "RA [PERSON_NAME] Full Time Evening Customer Service Team Member at [GEOGRAPHIC_…" at bounding box center [477, 260] width 954 height 520
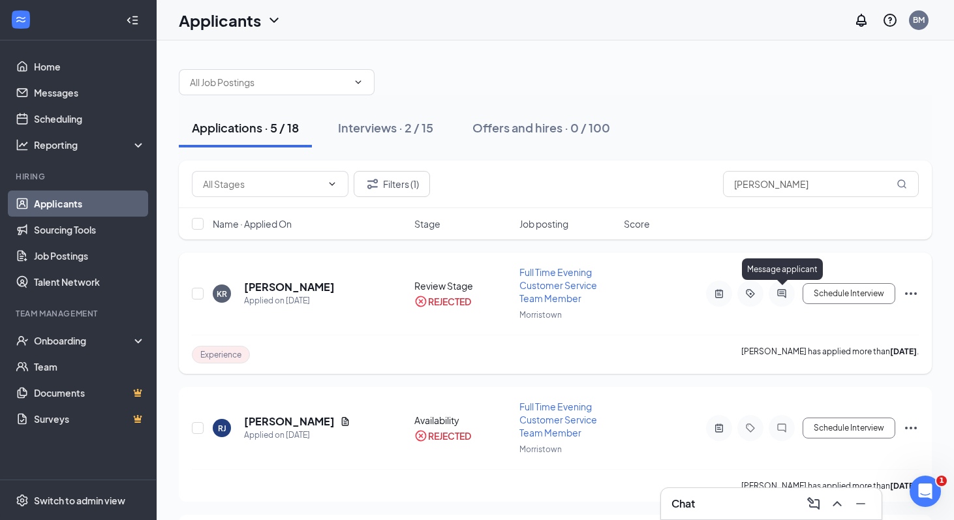
click at [785, 294] on icon "ActiveChat" at bounding box center [781, 293] width 8 height 8
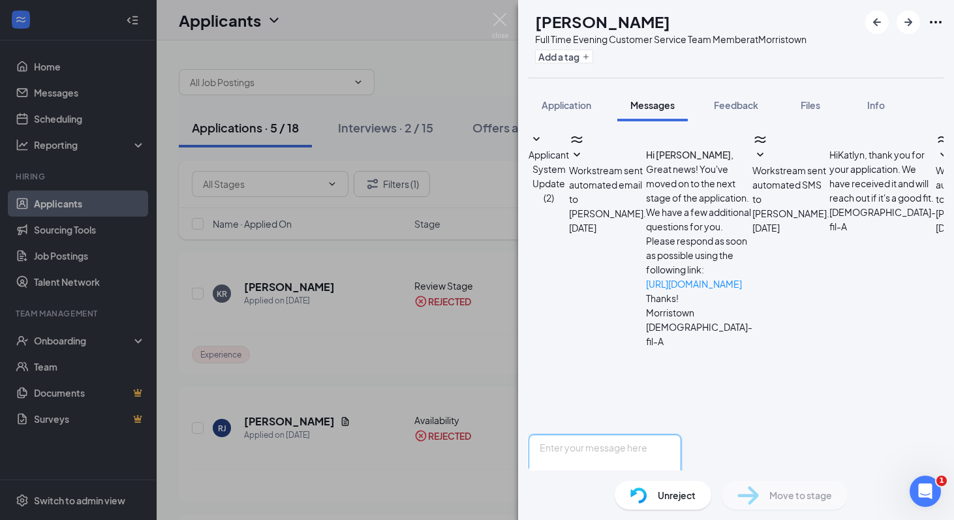
click at [640, 435] on textarea at bounding box center [605, 474] width 153 height 78
type textarea "O"
click at [377, 337] on div "KR [PERSON_NAME] Full Time Evening Customer Service Team Member at [GEOGRAPHIC_…" at bounding box center [477, 260] width 954 height 520
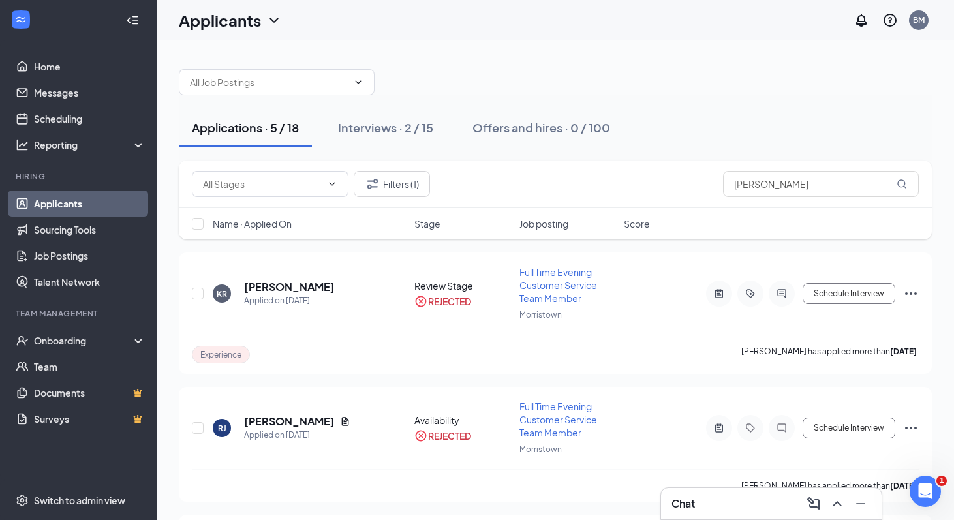
click at [281, 129] on div "Applications · 5 / 18" at bounding box center [245, 127] width 107 height 16
click at [71, 206] on link "Applicants" at bounding box center [90, 204] width 112 height 26
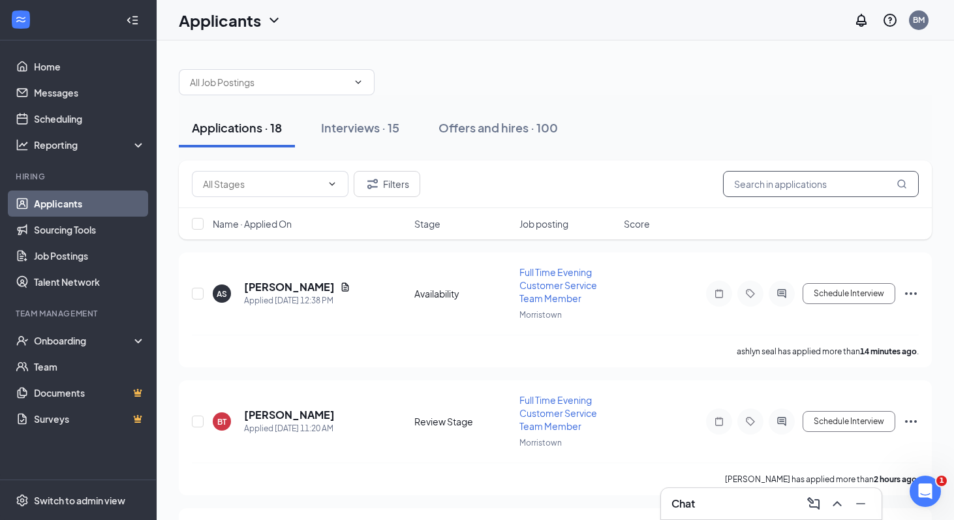
click at [782, 179] on input "[PERSON_NAME]" at bounding box center [821, 184] width 196 height 26
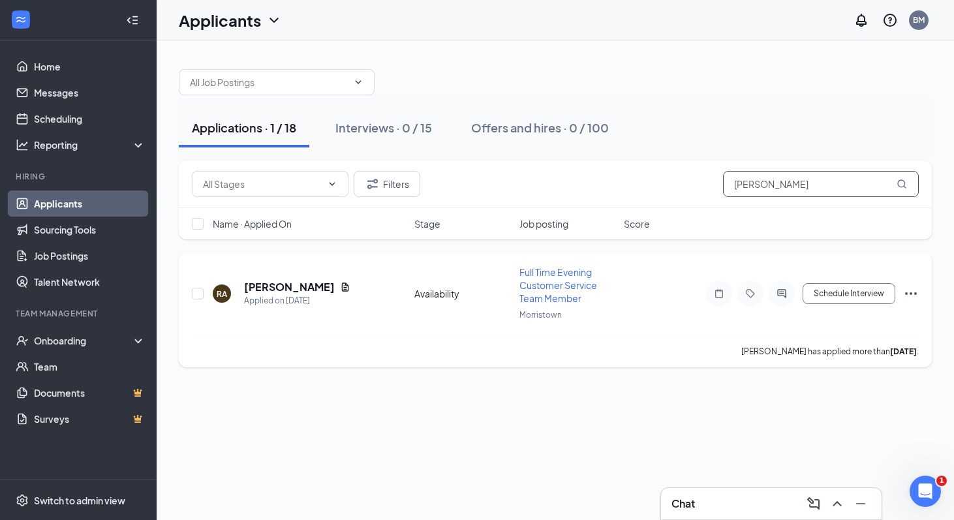
type input "[PERSON_NAME]"
click at [787, 288] on icon "ActiveChat" at bounding box center [782, 293] width 16 height 10
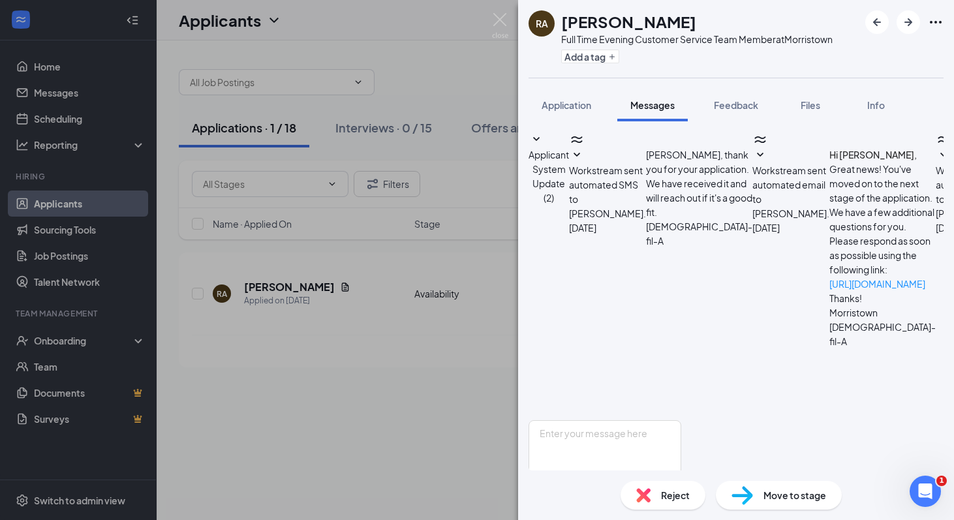
scroll to position [234, 0]
click at [612, 420] on textarea at bounding box center [605, 459] width 153 height 78
click at [620, 420] on textarea "Once that is completed we will be able to" at bounding box center [605, 459] width 153 height 78
click at [681, 420] on textarea "Once that is completed, we will be able to" at bounding box center [605, 459] width 153 height 78
type textarea "Once that is completed, we will be able to move you to the next stage of the pr…"
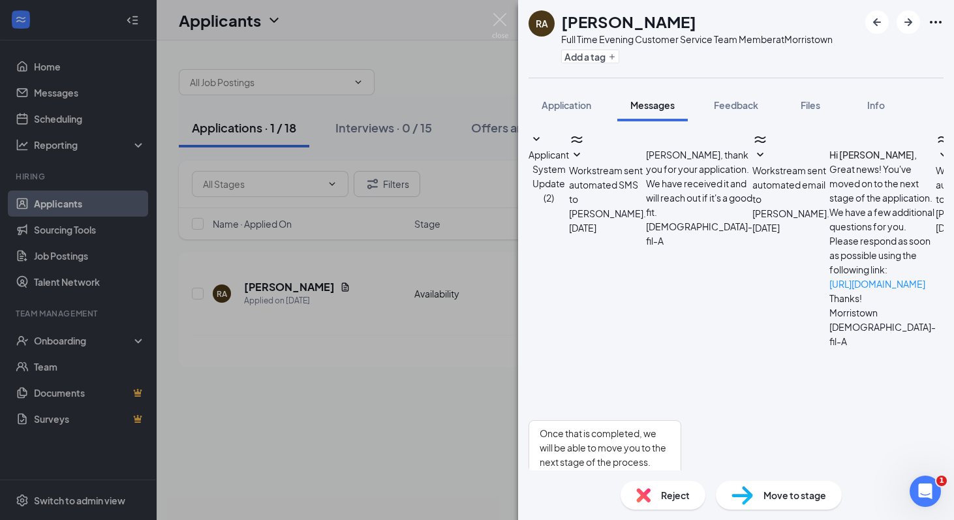
click at [681, 499] on button "Send" at bounding box center [670, 521] width 23 height 45
